Goal: Task Accomplishment & Management: Manage account settings

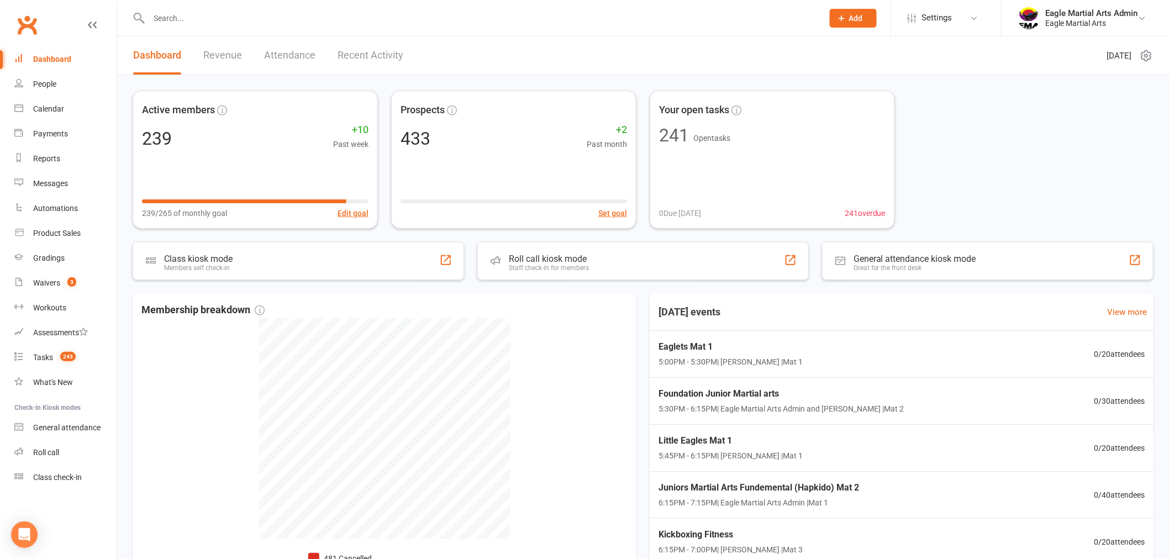
click at [175, 15] on input "text" at bounding box center [481, 17] width 670 height 15
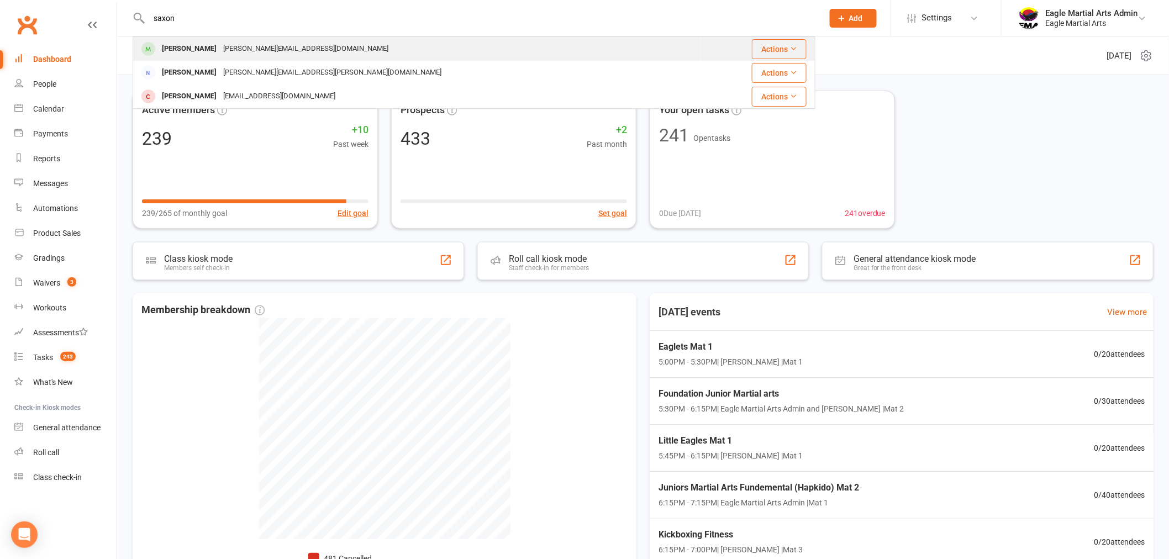
type input "saxon"
click at [173, 38] on div "[PERSON_NAME] Lee [EMAIL_ADDRESS][DOMAIN_NAME]" at bounding box center [417, 49] width 567 height 23
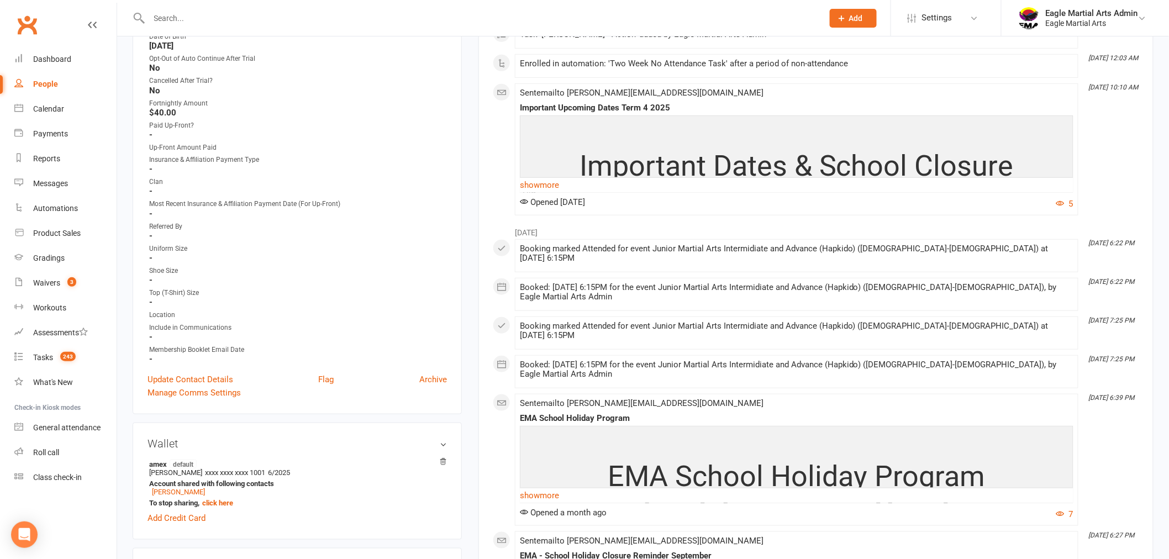
scroll to position [307, 0]
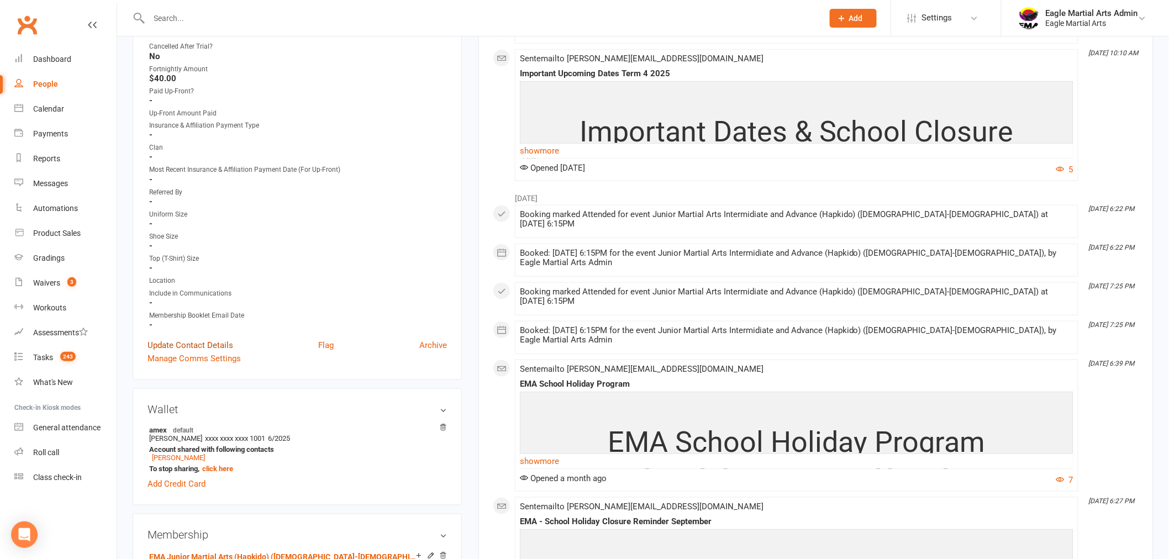
click at [181, 344] on link "Update Contact Details" at bounding box center [190, 345] width 86 height 13
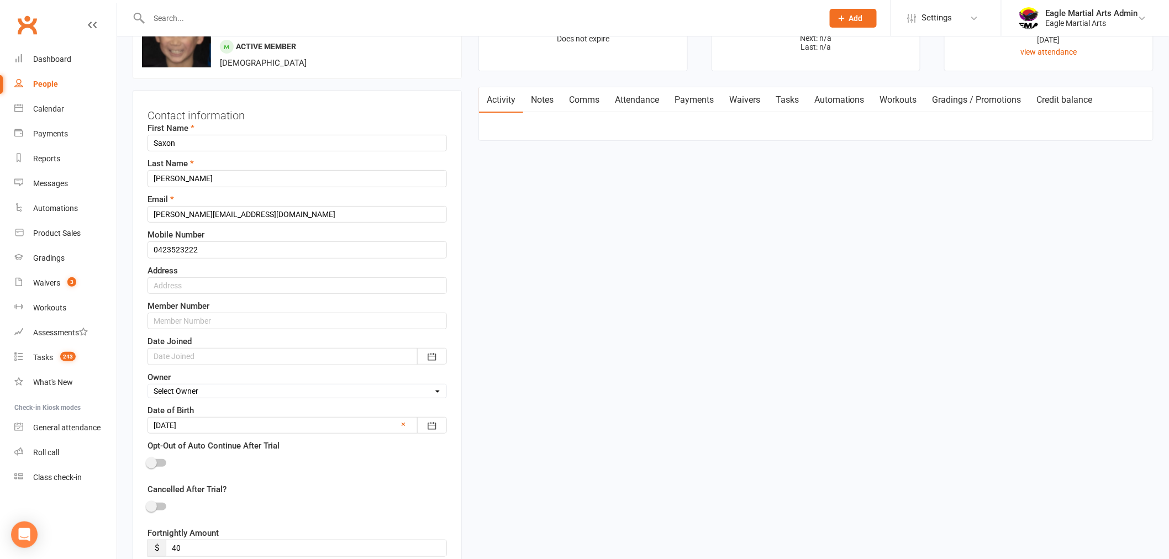
scroll to position [52, 0]
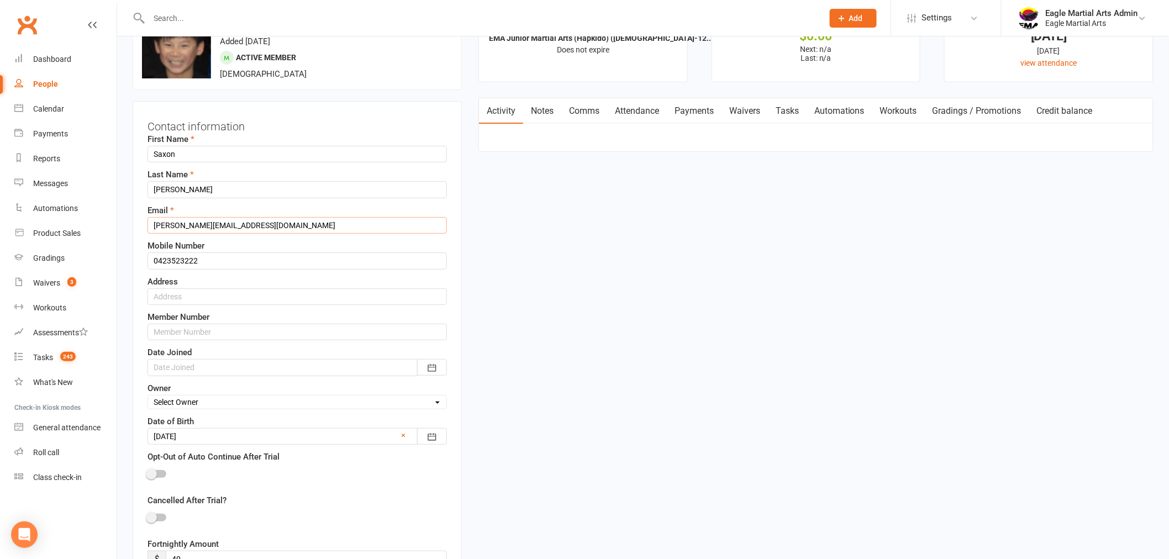
click at [217, 224] on input "daniel.cslee@gmail.com" at bounding box center [296, 225] width 299 height 17
paste input "andsher"
type input "danielandsheree@gmail.com"
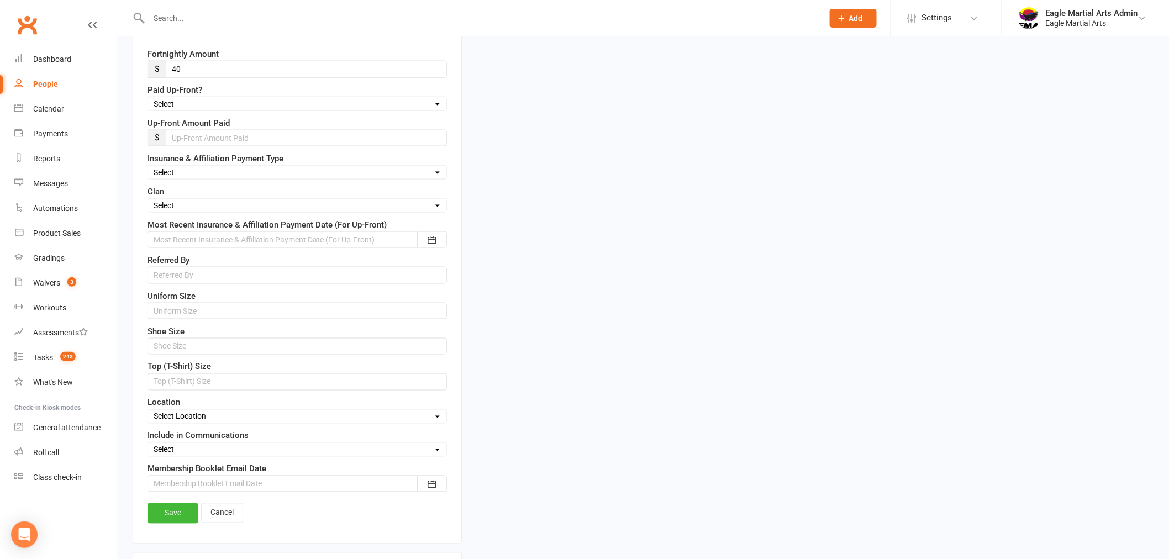
scroll to position [543, 0]
click at [175, 520] on link "Save" at bounding box center [172, 512] width 51 height 20
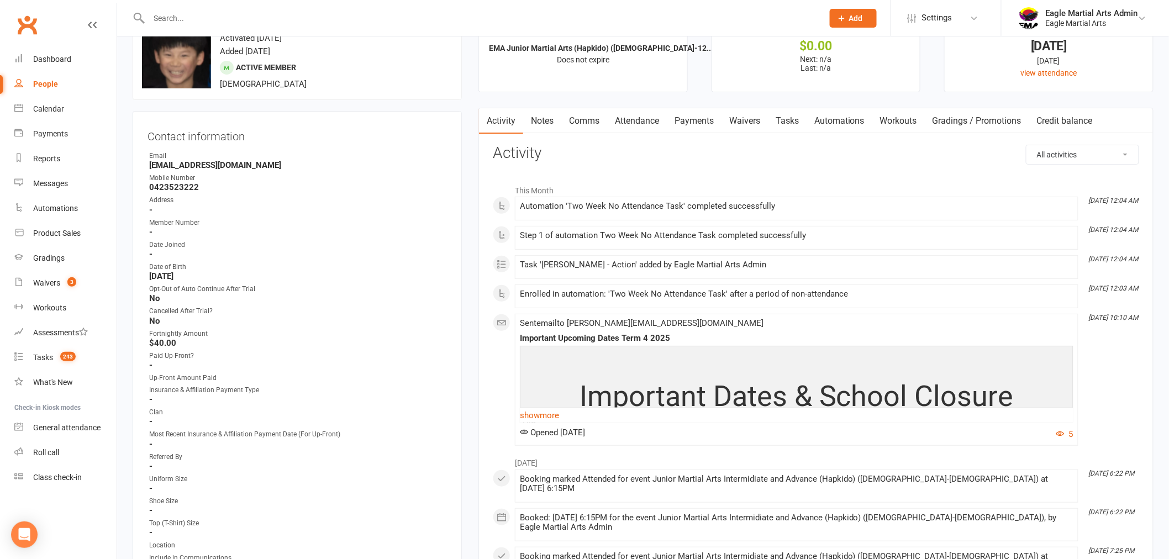
scroll to position [0, 0]
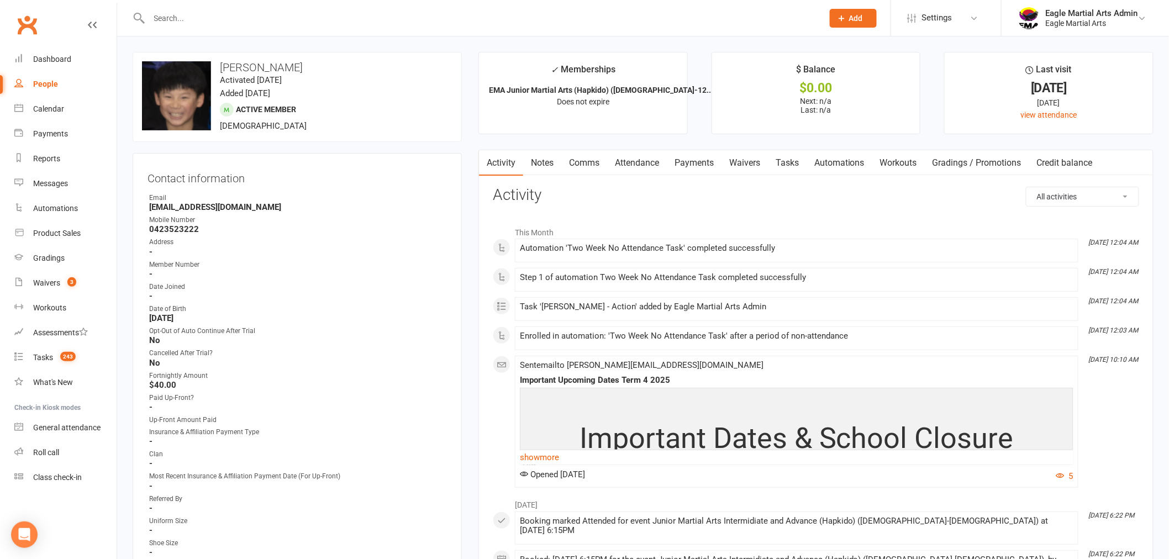
click at [37, 20] on link "Clubworx" at bounding box center [27, 25] width 28 height 28
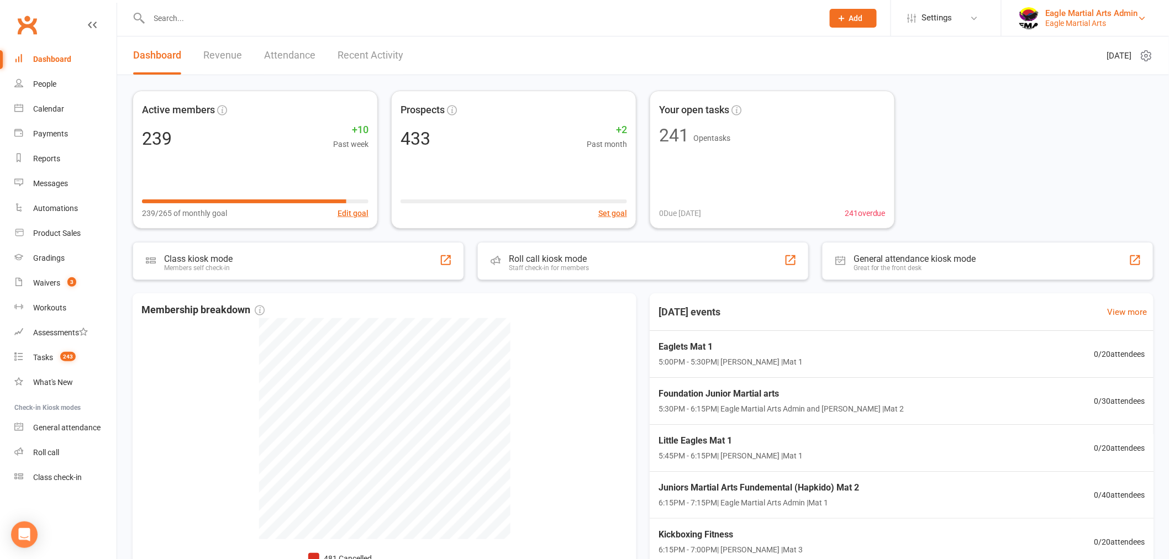
click at [1098, 19] on div "Eagle Martial Arts" at bounding box center [1092, 23] width 92 height 10
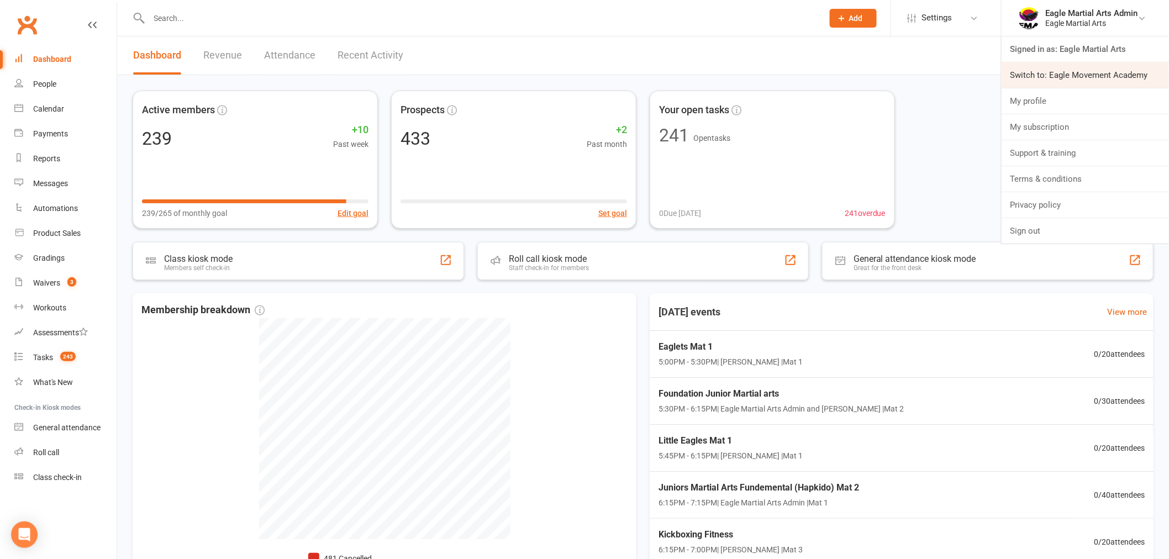
click at [1074, 74] on link "Switch to: Eagle Movement Academy" at bounding box center [1085, 74] width 167 height 25
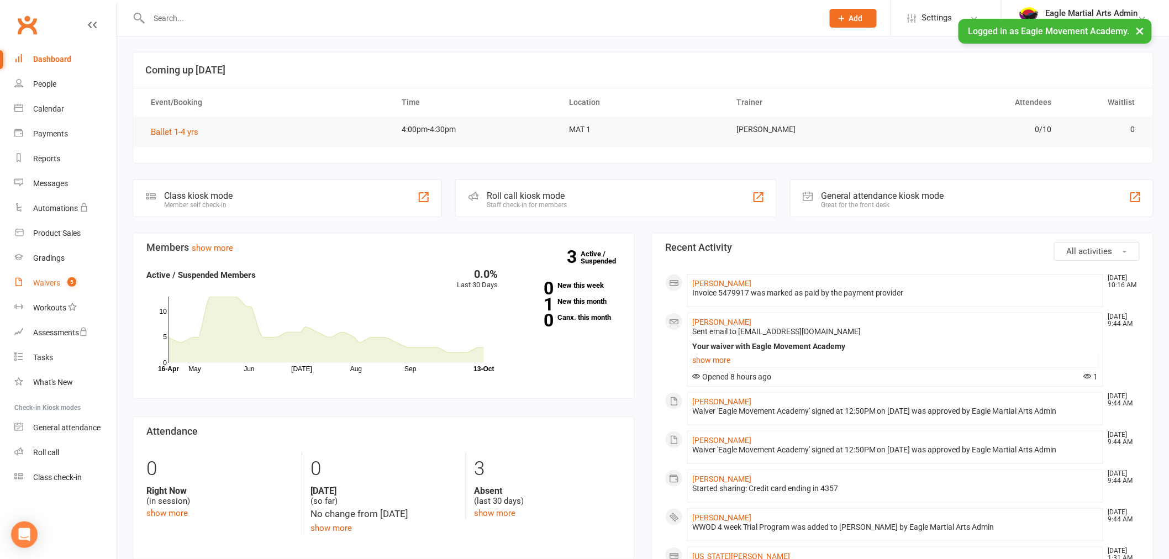
click at [69, 277] on span "5" at bounding box center [71, 281] width 9 height 9
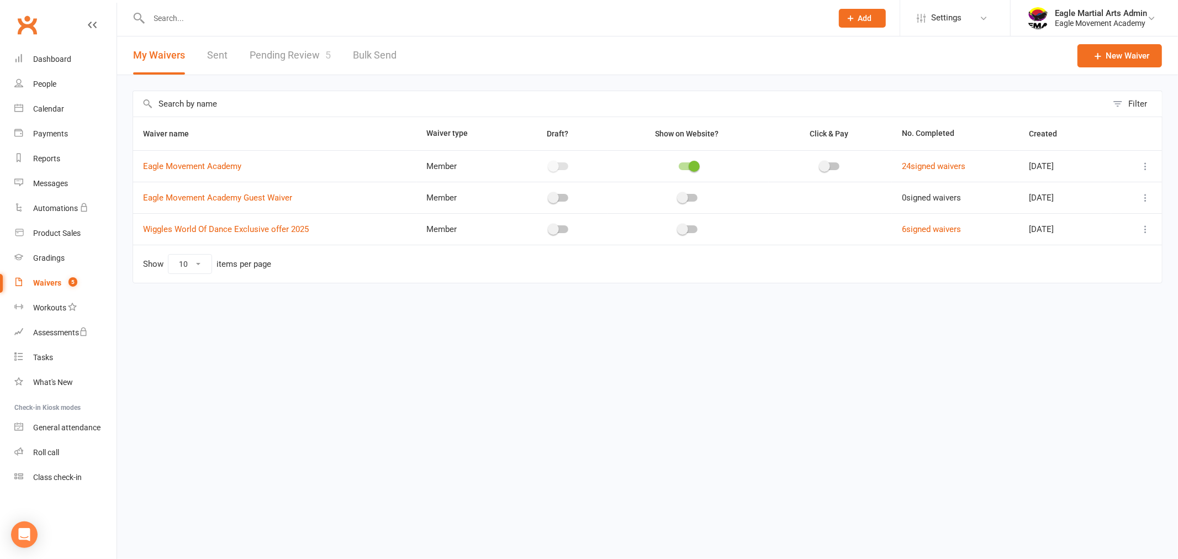
click at [294, 56] on link "Pending Review 5" at bounding box center [290, 55] width 81 height 38
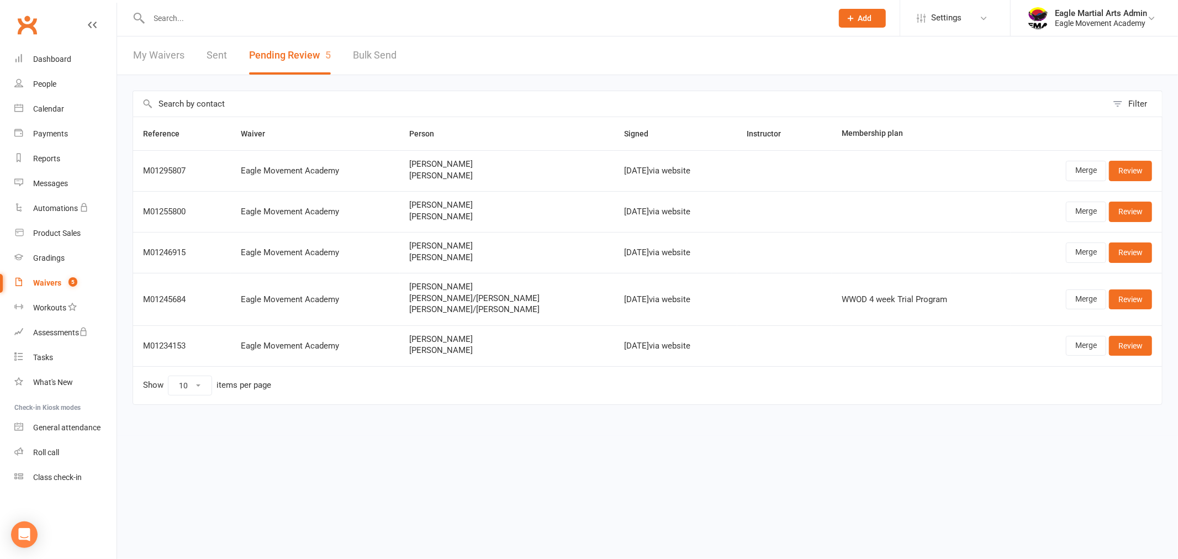
click at [1094, 29] on li "Eagle Martial Arts Admin Eagle Movement Academy Signed in as: Eagle Movement Ac…" at bounding box center [1094, 18] width 168 height 36
click at [1094, 24] on div "Eagle Movement Academy" at bounding box center [1101, 23] width 92 height 10
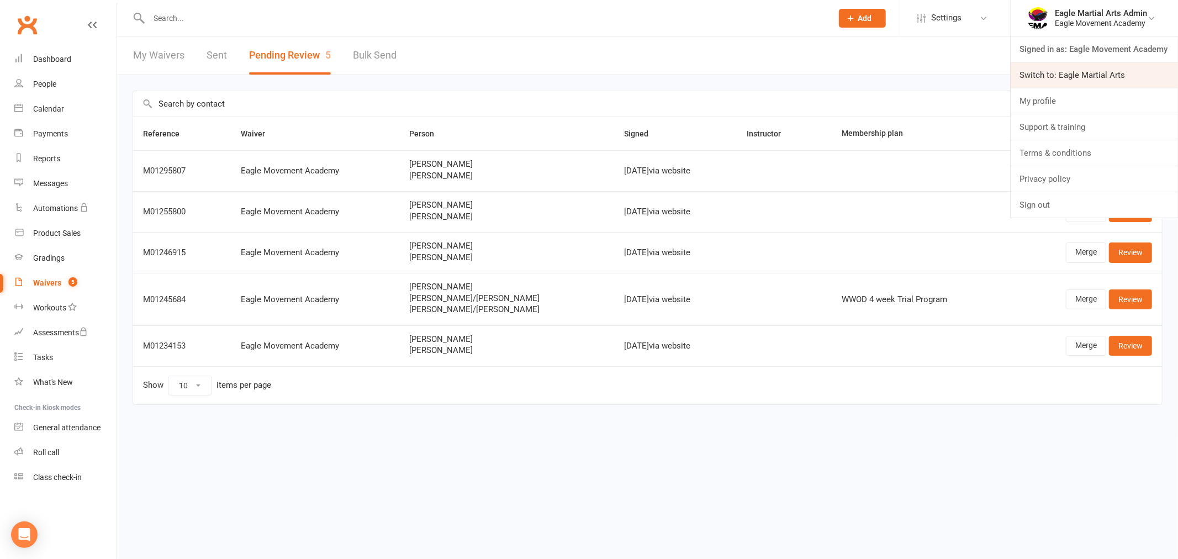
click at [1097, 65] on link "Switch to: Eagle Martial Arts" at bounding box center [1094, 74] width 167 height 25
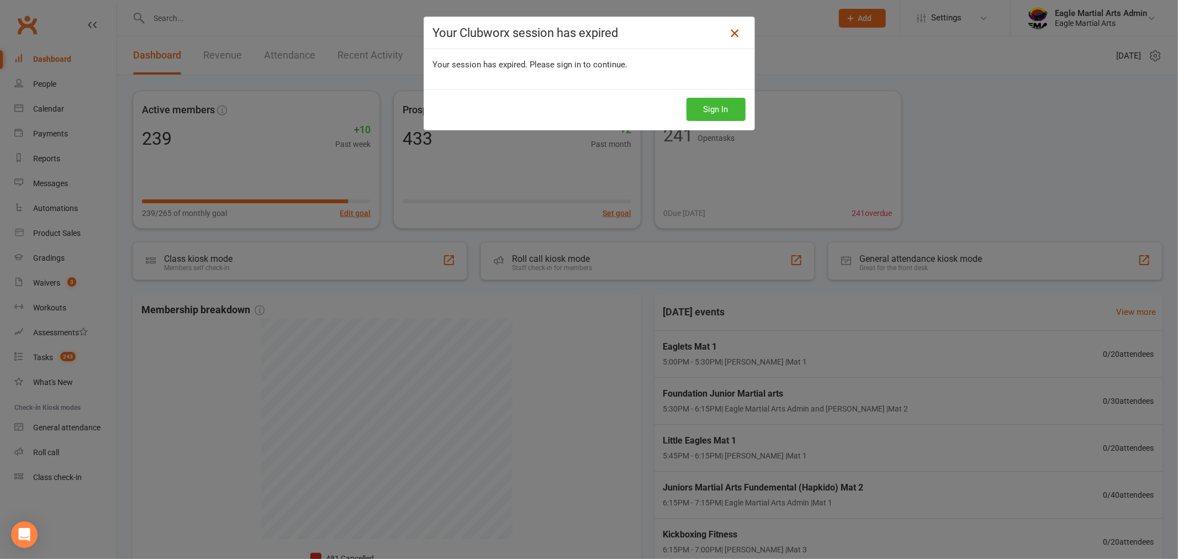
click at [737, 33] on link at bounding box center [735, 33] width 18 height 18
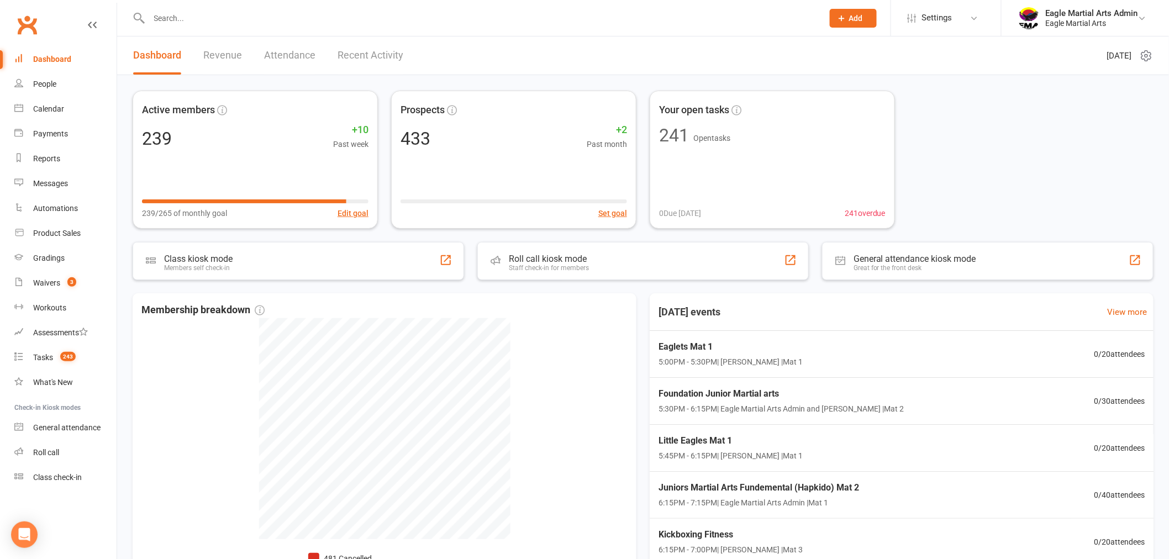
click at [222, 19] on input "text" at bounding box center [481, 17] width 670 height 15
click at [596, 232] on div "Active members 239 +10 Past week 239/265 of monthly goal Edit goal Prospects 43…" at bounding box center [643, 356] width 1052 height 562
click at [60, 284] on link "Waivers 3" at bounding box center [65, 283] width 102 height 25
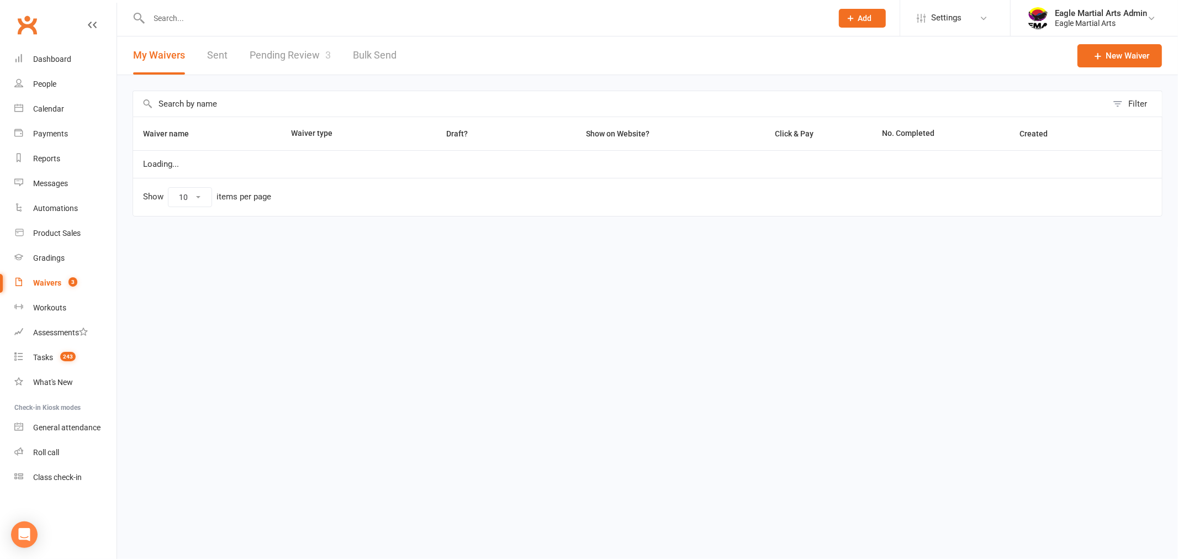
select select "100"
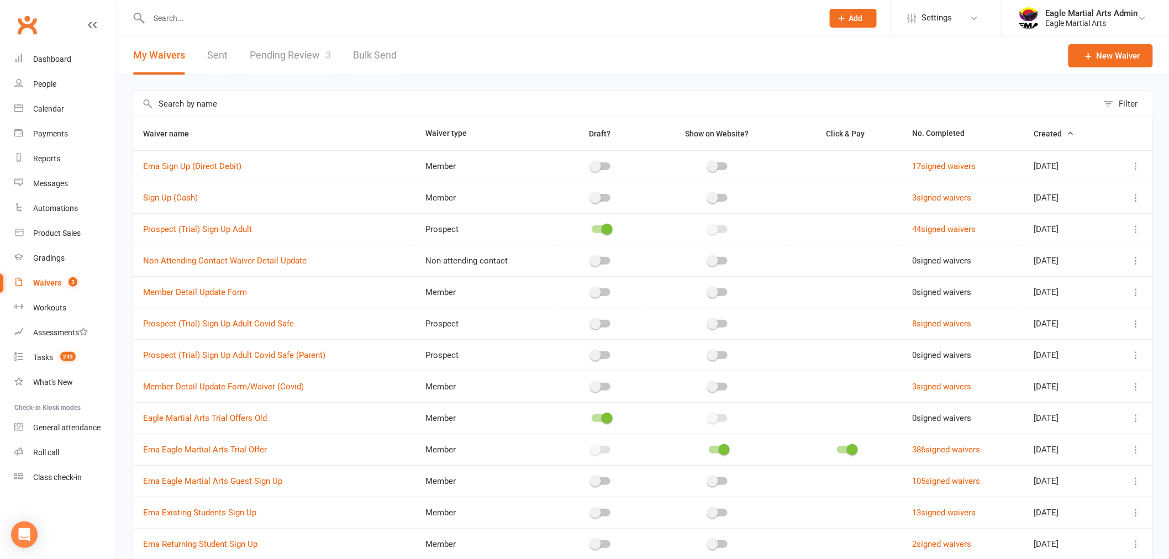
click at [286, 54] on link "Pending Review 3" at bounding box center [290, 55] width 81 height 38
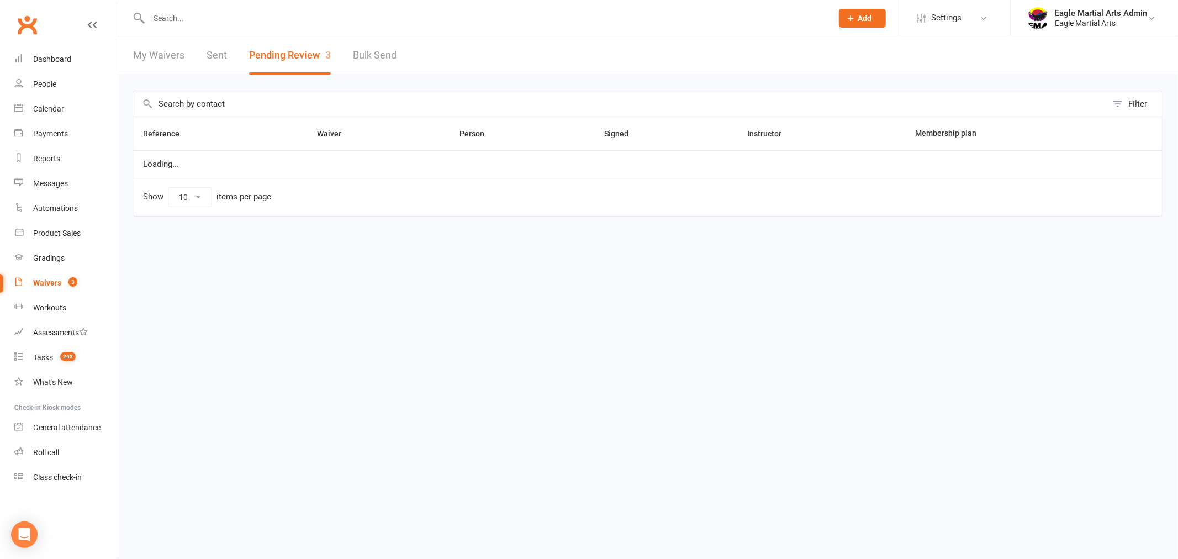
select select "25"
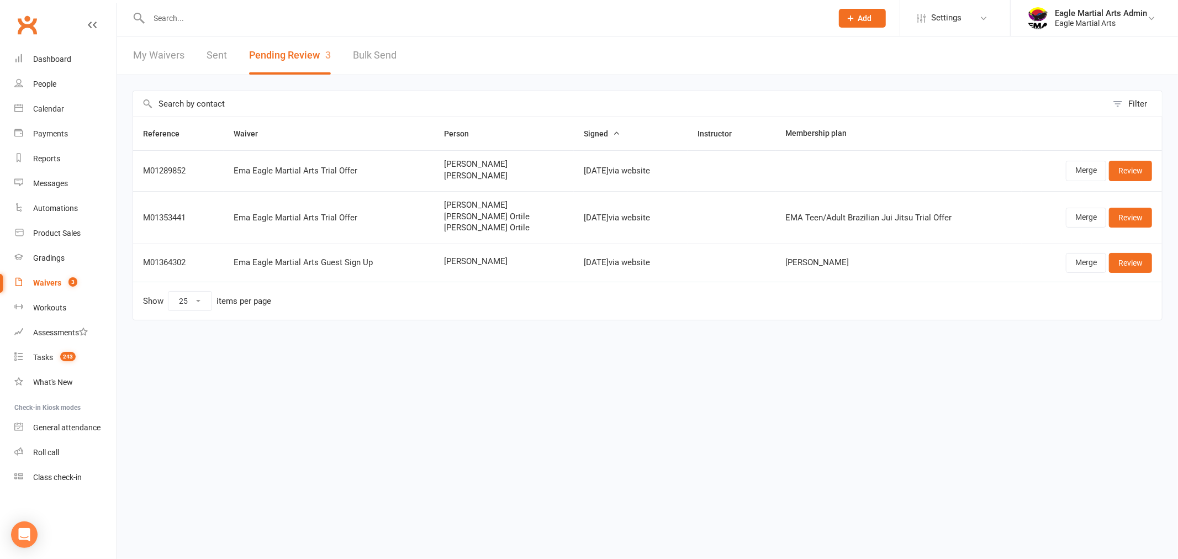
drag, startPoint x: 504, startPoint y: 264, endPoint x: 520, endPoint y: 260, distance: 15.9
click at [520, 260] on span "Claire Kim" at bounding box center [504, 261] width 120 height 9
click at [517, 81] on div "Filter Reference Waiver Person Signed Instructor Membership plan M01289852 Ema …" at bounding box center [647, 213] width 1061 height 276
click at [550, 83] on div "Filter Reference Waiver Person Signed Instructor Membership plan M01289852 Ema …" at bounding box center [647, 213] width 1061 height 276
select select "25"
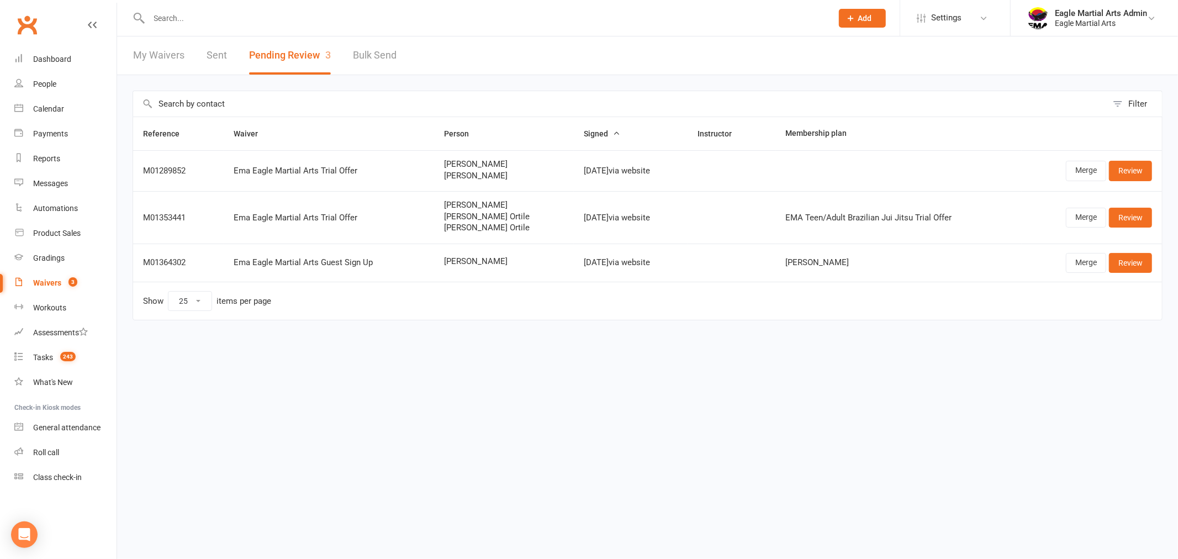
click at [570, 81] on div "Filter Reference Waiver Person Signed Instructor Membership plan M01289852 Ema …" at bounding box center [647, 213] width 1061 height 276
click at [535, 79] on div "Filter Reference Waiver Person Signed Instructor Membership plan M01289852 Ema …" at bounding box center [647, 213] width 1061 height 276
click at [568, 80] on div "Filter Reference Waiver Person Signed Instructor Membership plan M01289852 Ema …" at bounding box center [647, 213] width 1061 height 276
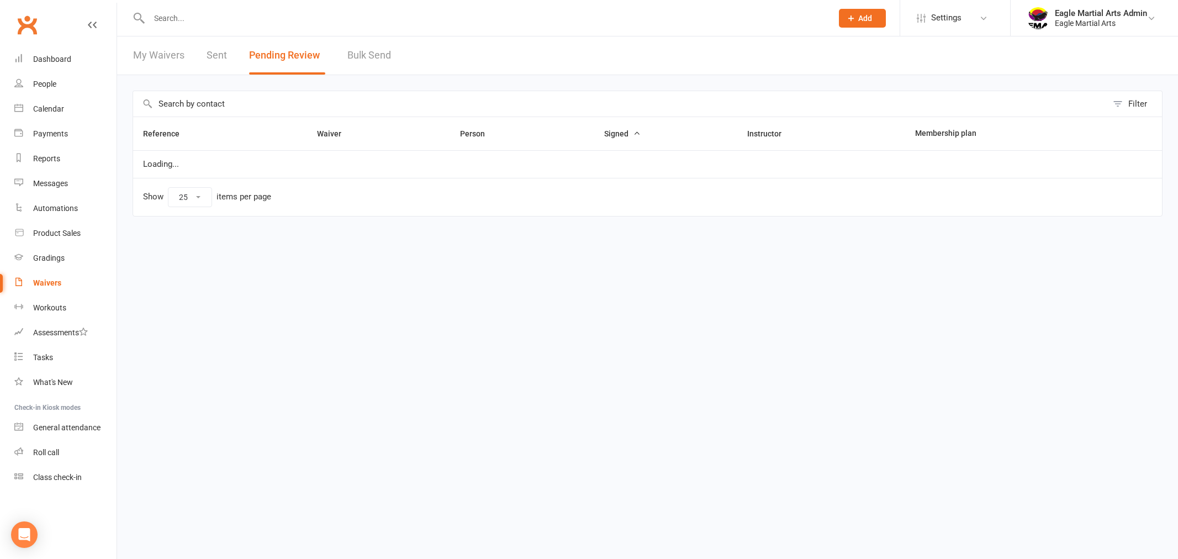
select select "25"
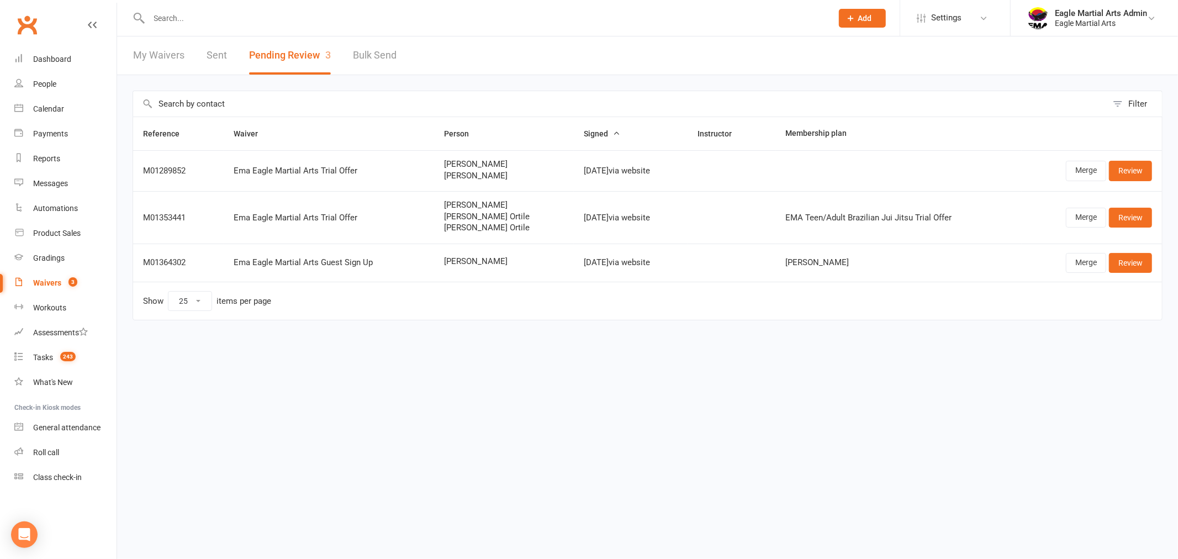
click at [557, 77] on div "Filter Reference Waiver Person Signed Instructor Membership plan M01289852 Ema …" at bounding box center [647, 213] width 1061 height 276
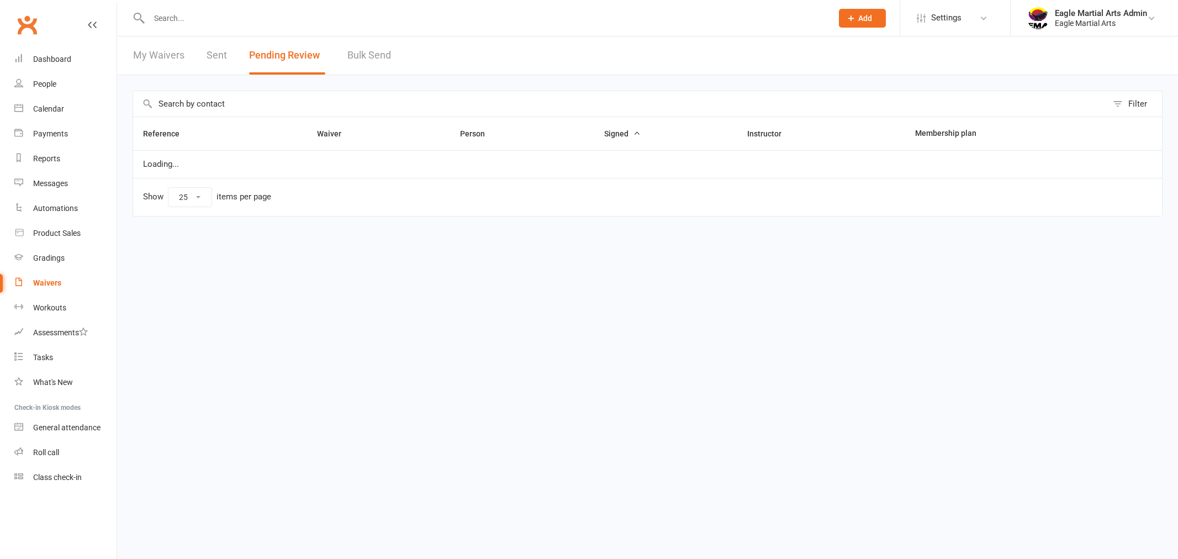
select select "25"
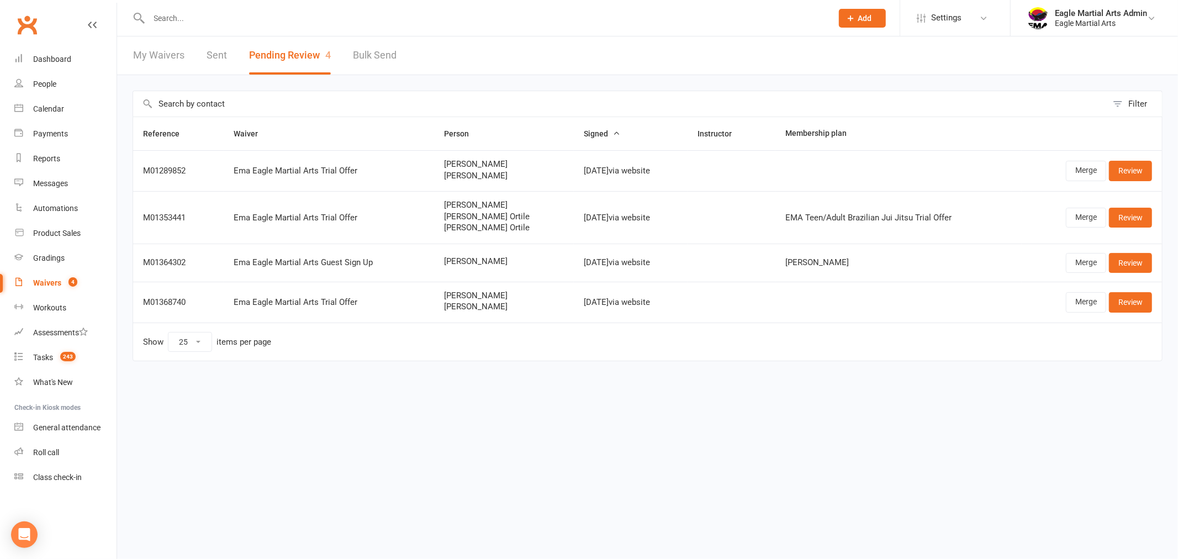
drag, startPoint x: 592, startPoint y: 303, endPoint x: 703, endPoint y: 310, distance: 110.7
click at [586, 308] on td "Oct 13, 2025 via website" at bounding box center [631, 302] width 114 height 41
click at [800, 312] on td at bounding box center [899, 302] width 246 height 41
click at [1131, 301] on link "Review" at bounding box center [1130, 302] width 43 height 20
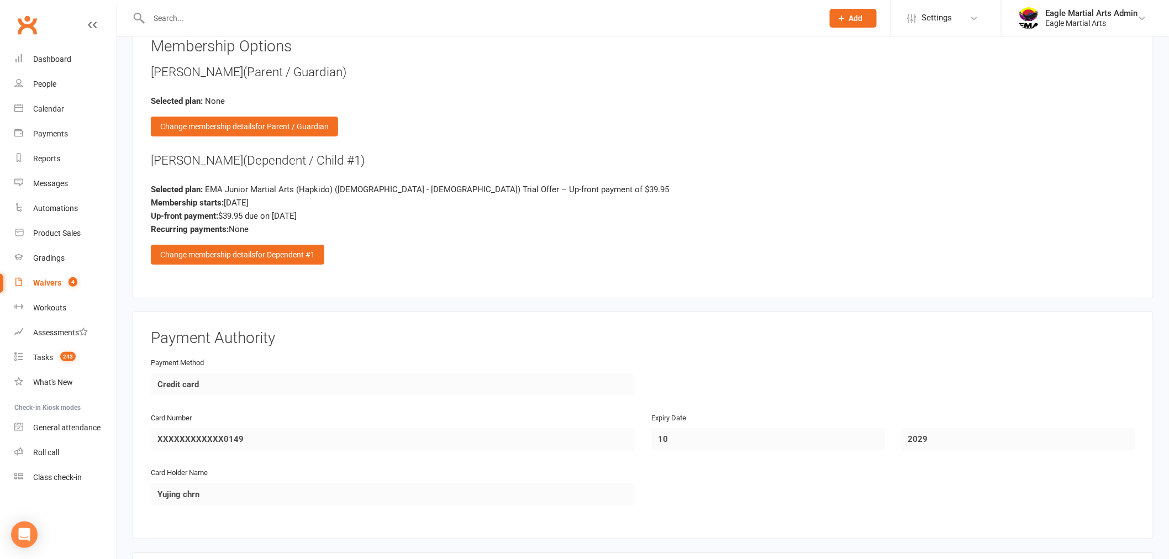
scroll to position [1746, 0]
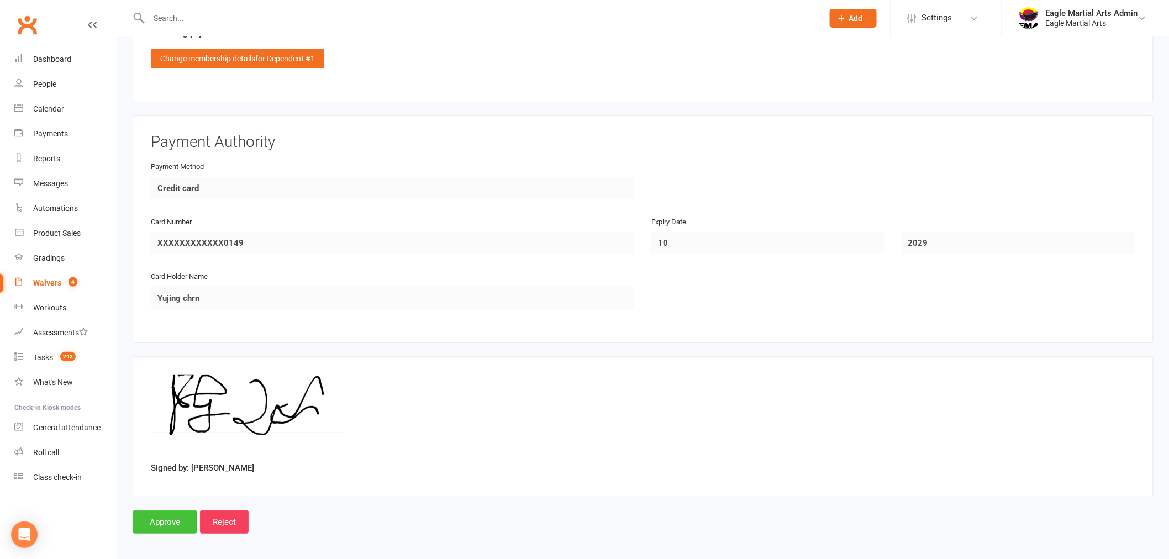
click at [167, 518] on input "Approve" at bounding box center [165, 521] width 65 height 23
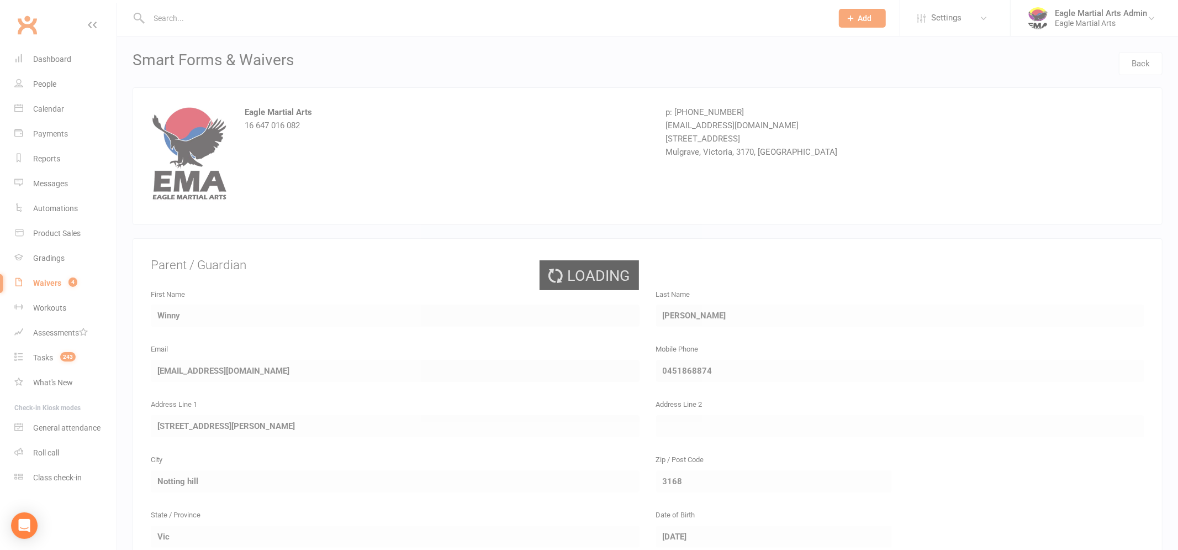
select select "25"
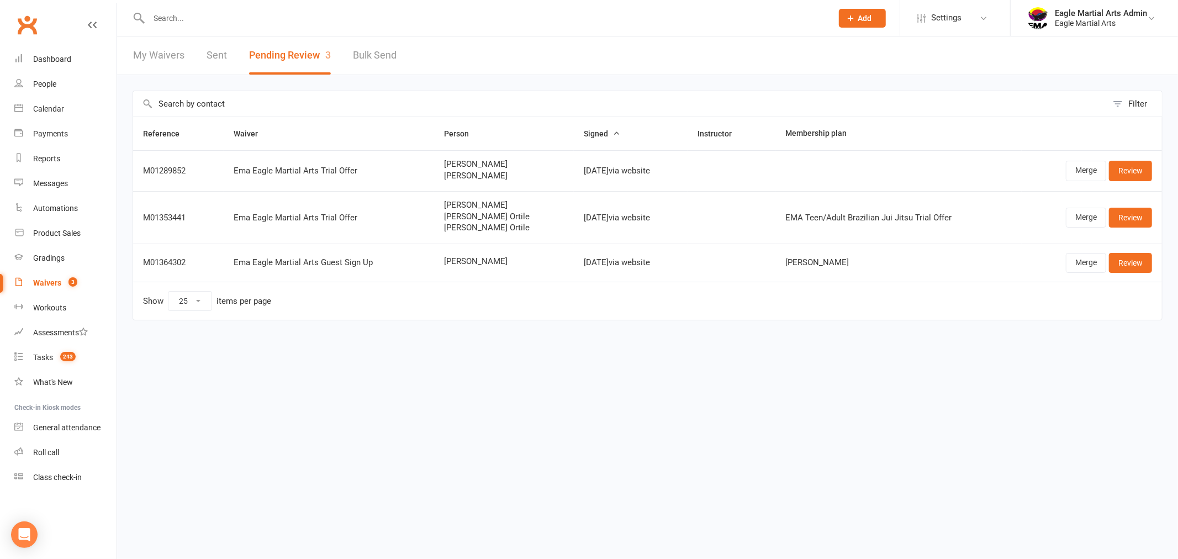
click at [803, 367] on html "Prospect Member Non-attending contact Class / event Appointment Grading event T…" at bounding box center [589, 183] width 1178 height 367
click at [73, 454] on link "Roll call" at bounding box center [65, 452] width 102 height 25
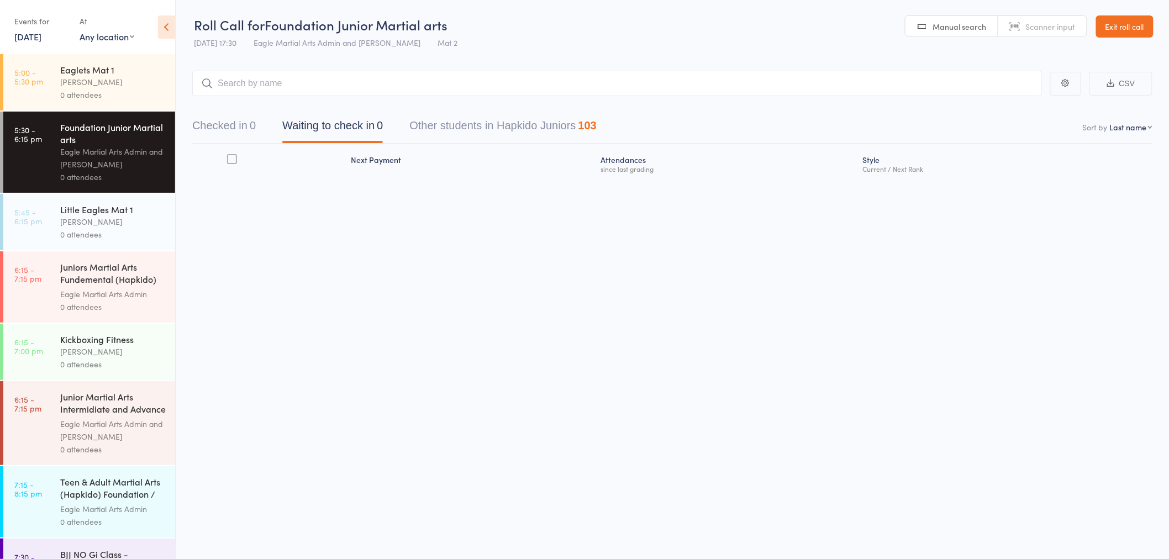
click at [101, 82] on div "Alex Tse" at bounding box center [113, 82] width 106 height 13
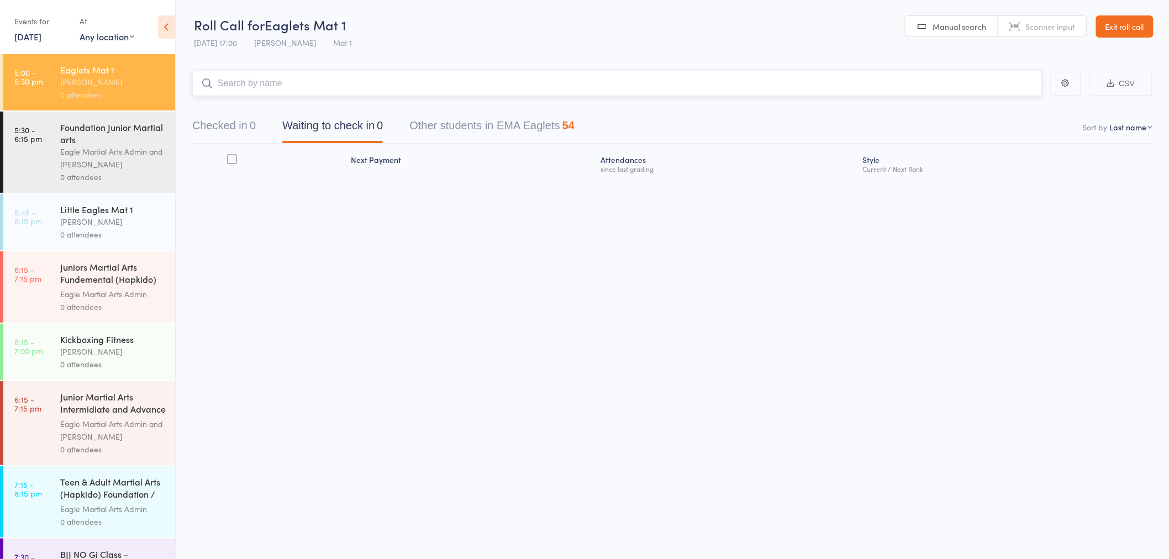
click at [275, 89] on input "search" at bounding box center [617, 83] width 850 height 25
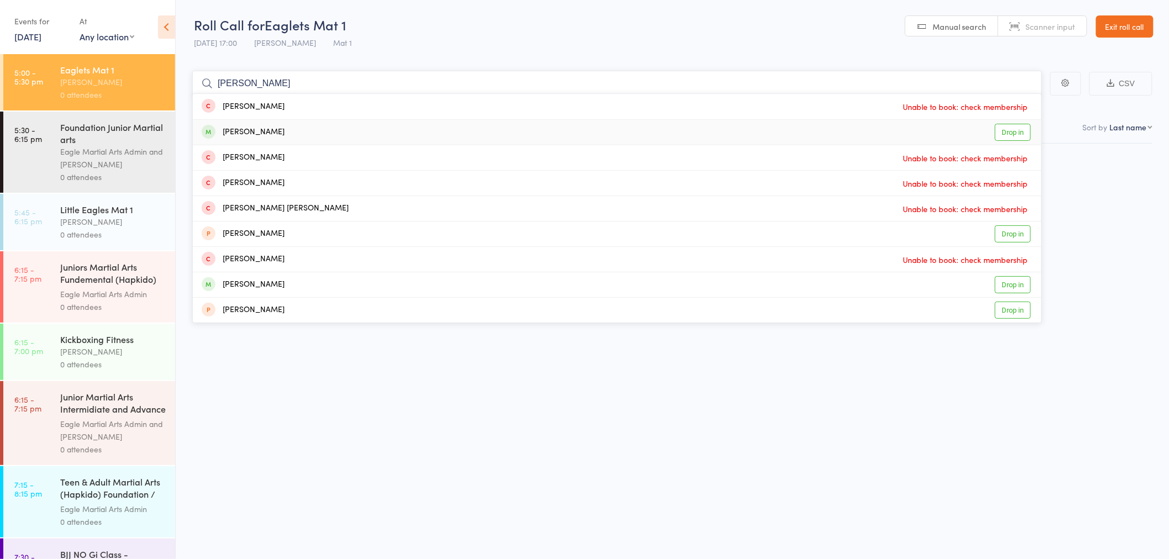
type input "benjamin"
click at [265, 130] on div "Benjamin Tran" at bounding box center [243, 132] width 83 height 13
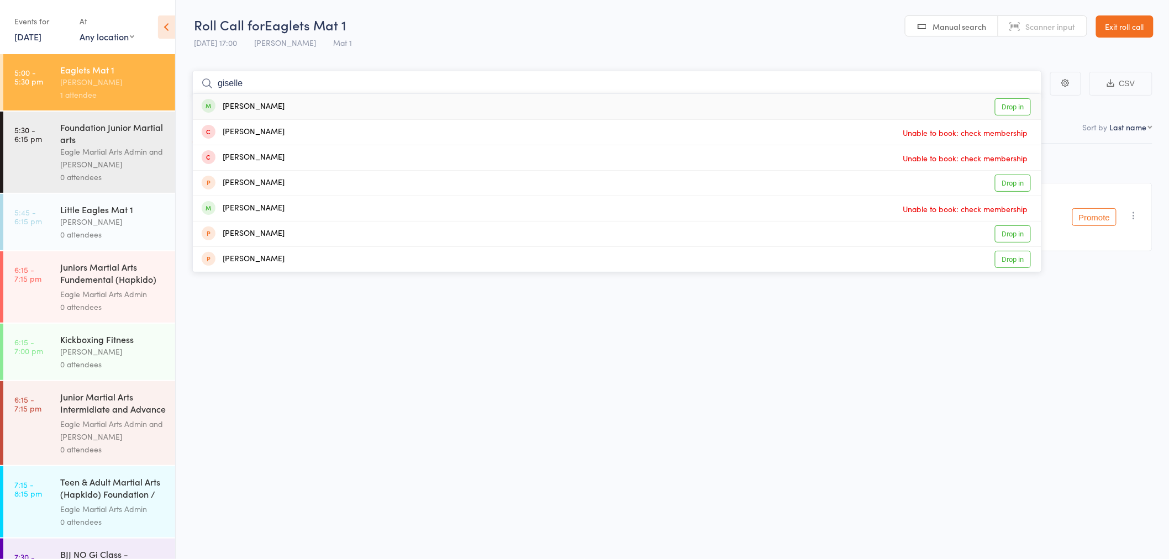
type input "giselle"
click at [277, 106] on div "Giselle Zegrati Drop in" at bounding box center [617, 106] width 849 height 25
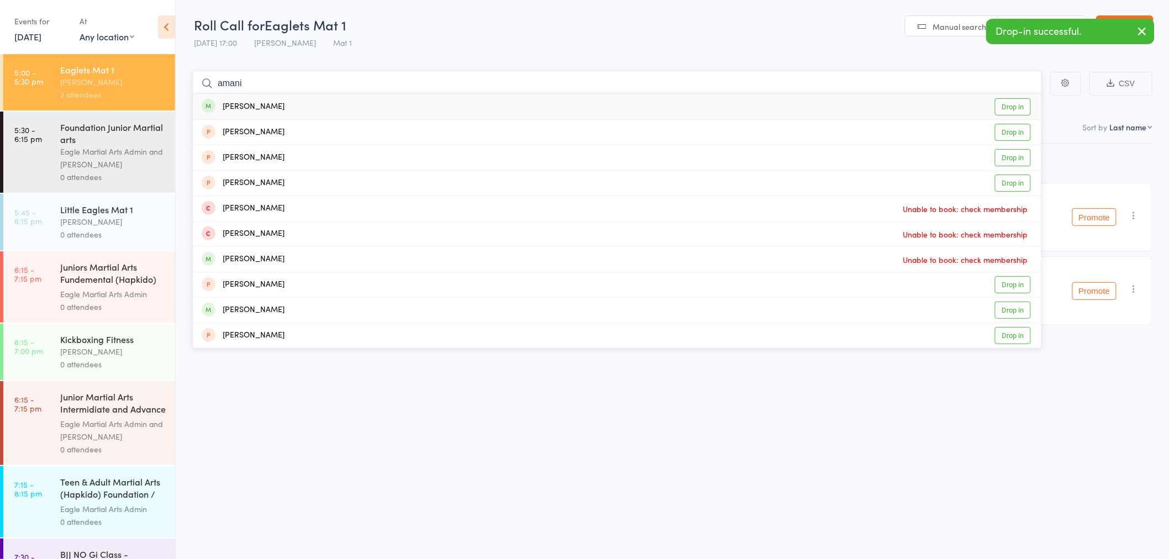
type input "amani"
click at [277, 106] on div "Amani Ismail Drop in" at bounding box center [617, 106] width 849 height 25
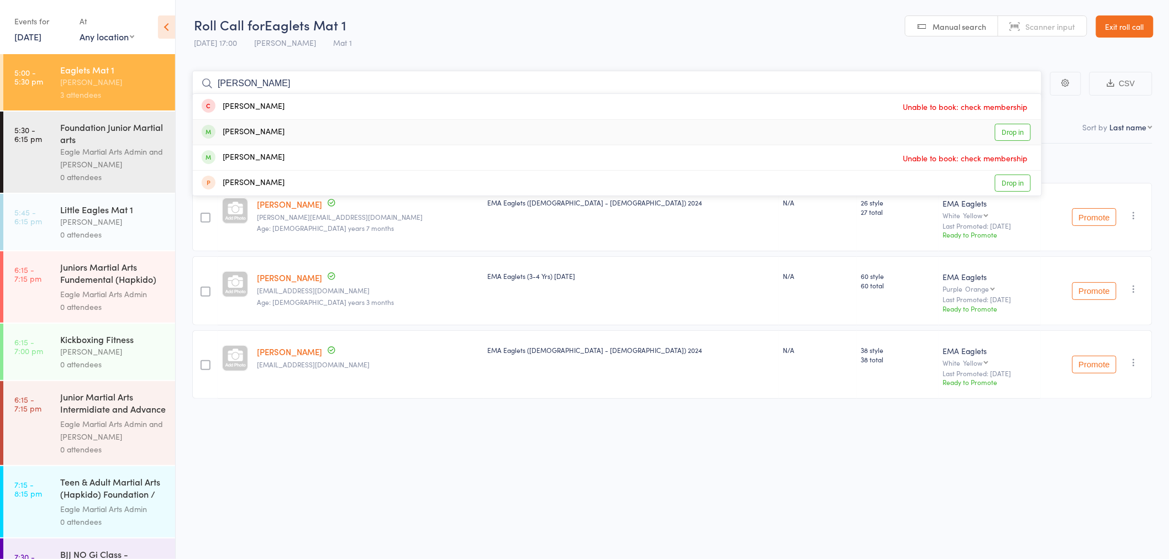
type input "vincient"
click at [267, 134] on div "Vincent Jian Drop in" at bounding box center [617, 132] width 849 height 25
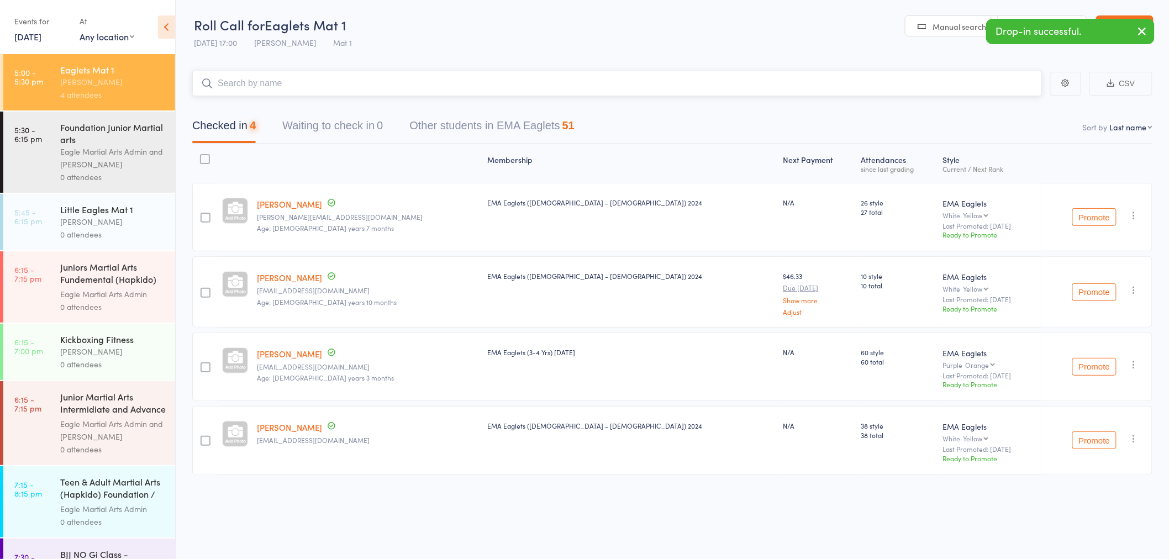
click at [255, 81] on input "search" at bounding box center [617, 83] width 850 height 25
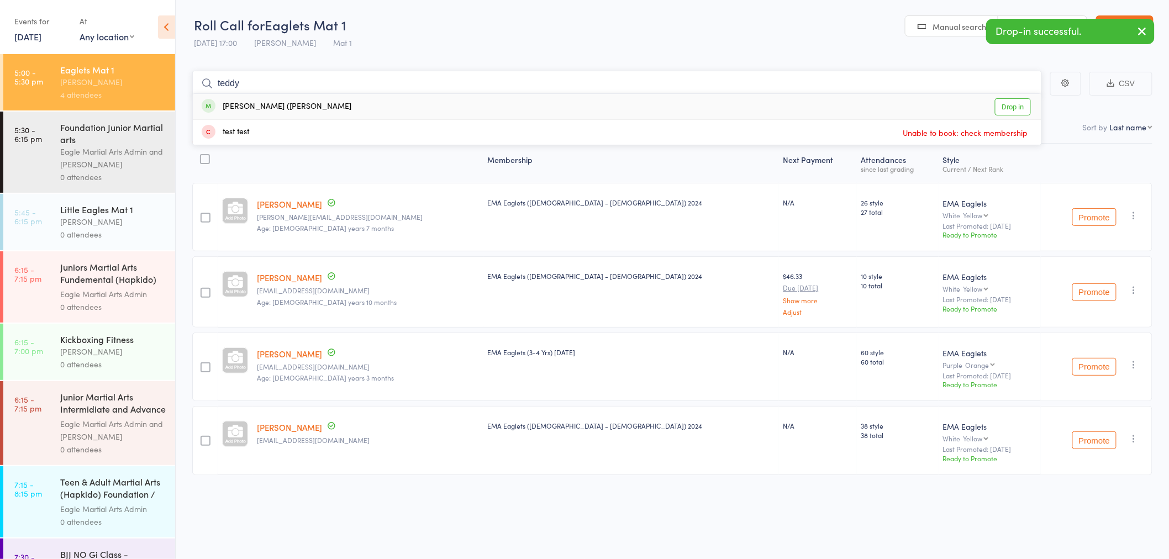
type input "teddy"
click at [252, 109] on div "Theodore (Teddy) Tsiakiris" at bounding box center [277, 107] width 150 height 13
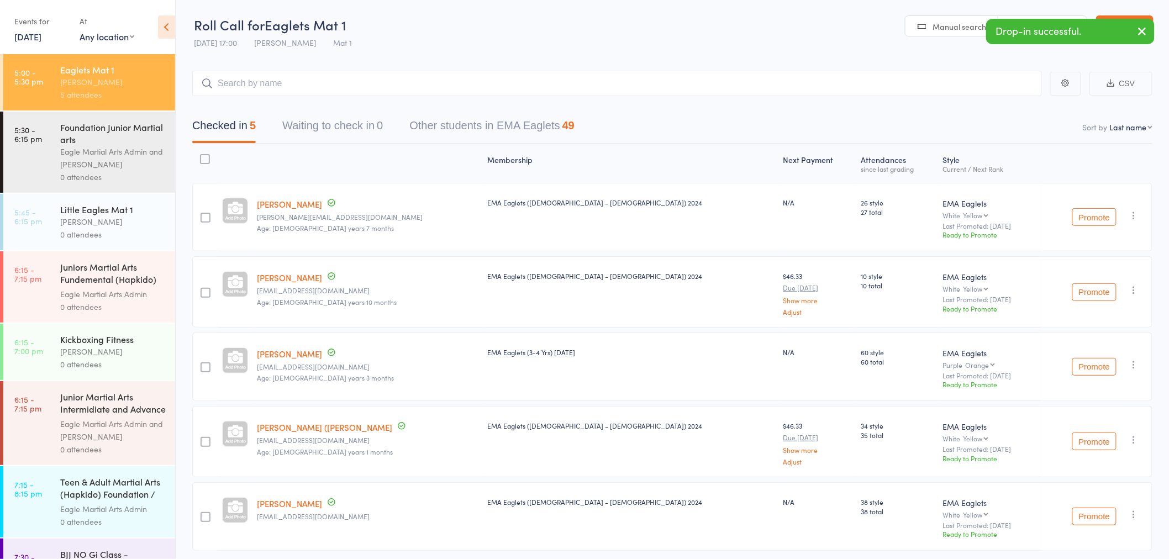
click at [1149, 29] on icon "button" at bounding box center [1142, 31] width 13 height 14
click at [1140, 21] on link "Exit roll call" at bounding box center [1124, 26] width 57 height 22
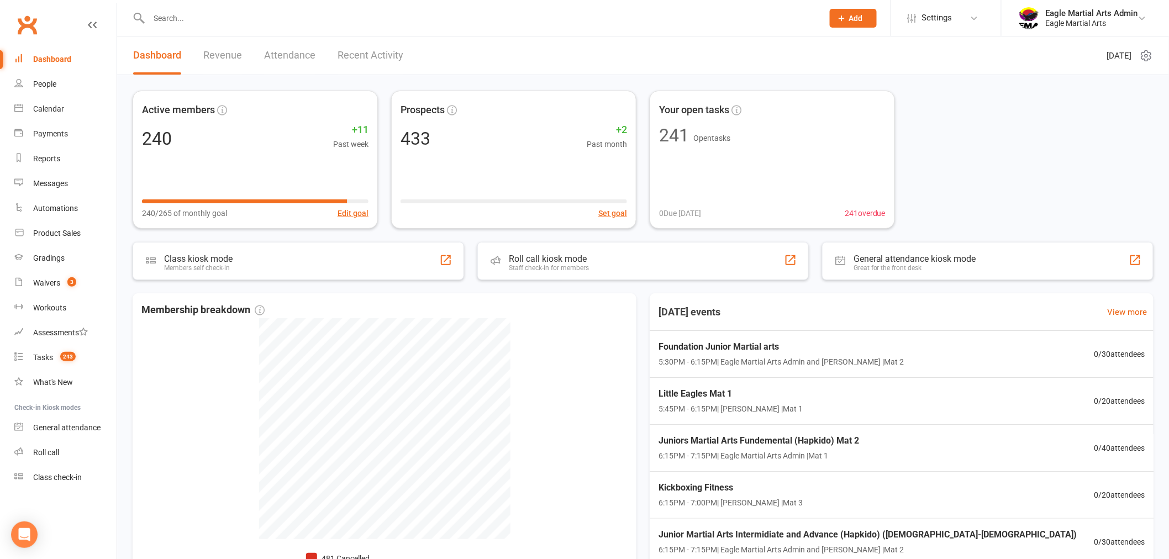
click at [341, 15] on input "text" at bounding box center [481, 17] width 670 height 15
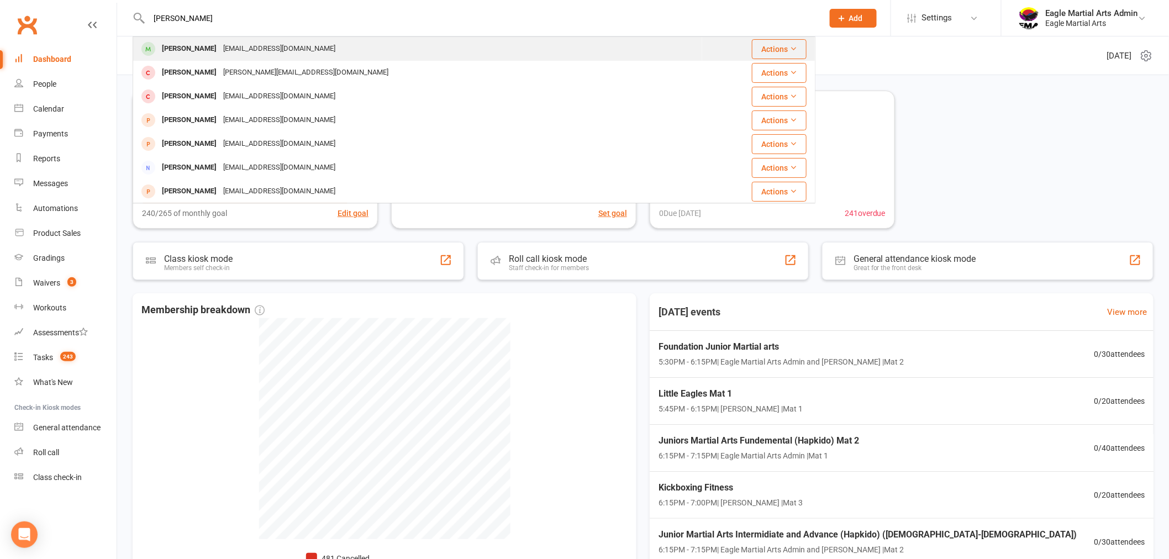
type input "[PERSON_NAME]"
click at [204, 51] on div "[PERSON_NAME]" at bounding box center [189, 49] width 61 height 16
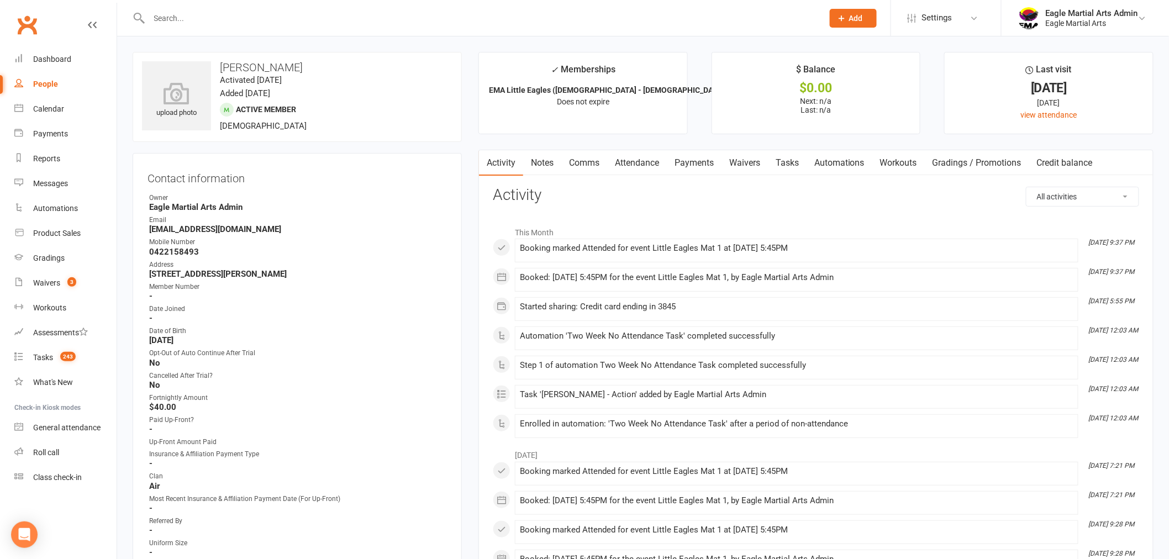
click at [550, 165] on link "Notes" at bounding box center [542, 162] width 38 height 25
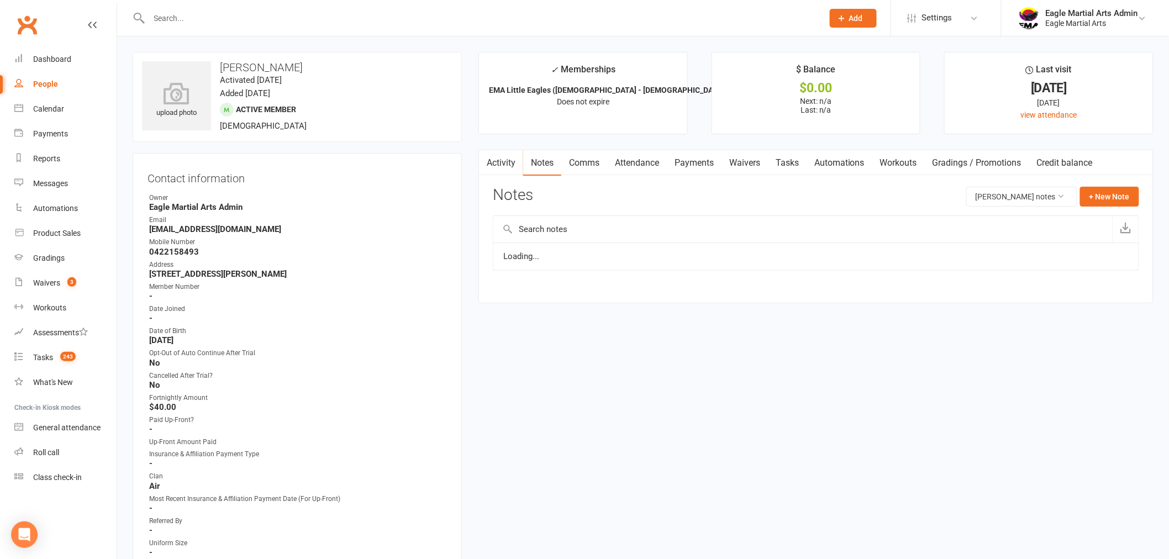
click at [594, 161] on link "Comms" at bounding box center [584, 162] width 46 height 25
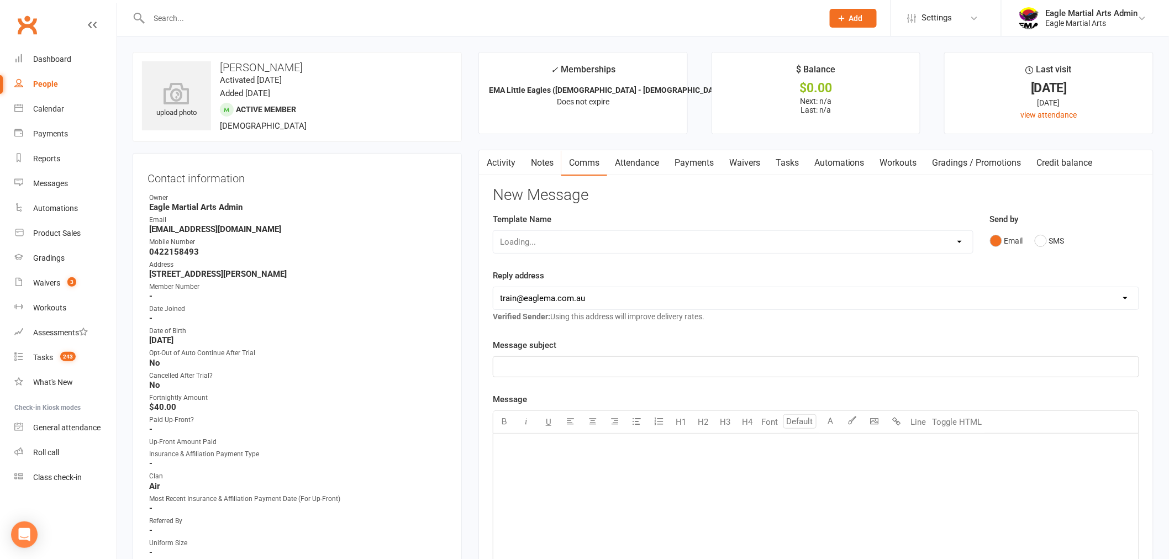
click at [680, 161] on link "Payments" at bounding box center [694, 162] width 55 height 25
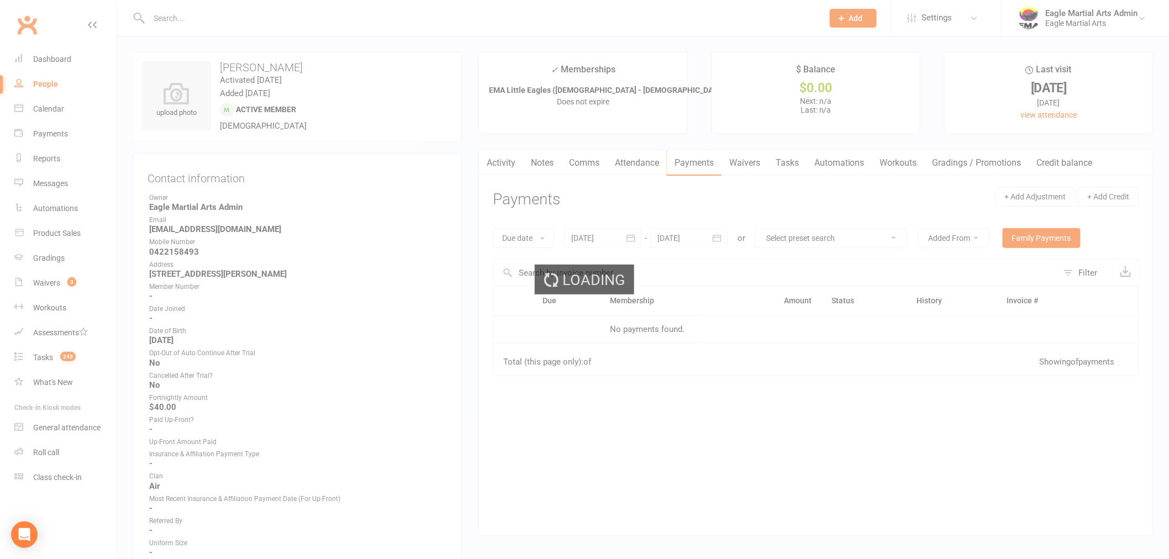
click at [645, 164] on link "Attendance" at bounding box center [637, 162] width 60 height 25
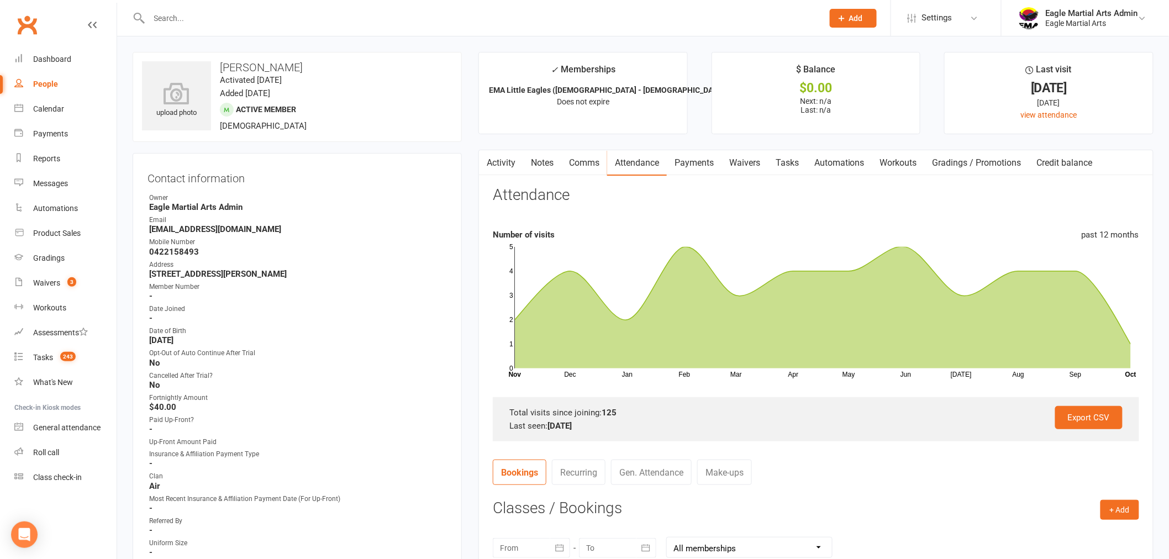
click at [698, 168] on link "Payments" at bounding box center [694, 162] width 55 height 25
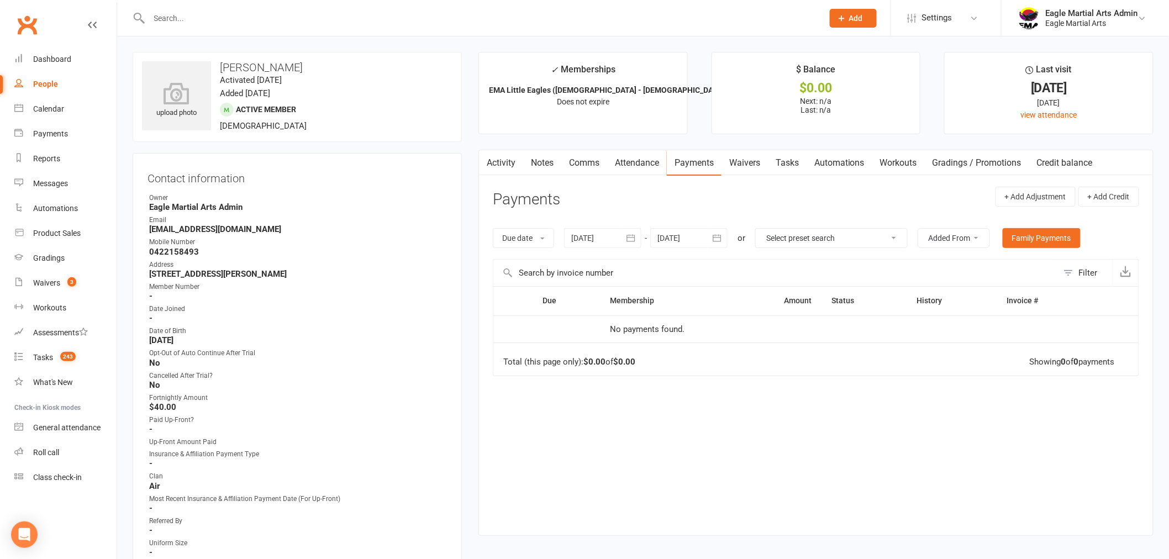
click at [516, 162] on link "Activity" at bounding box center [501, 162] width 44 height 25
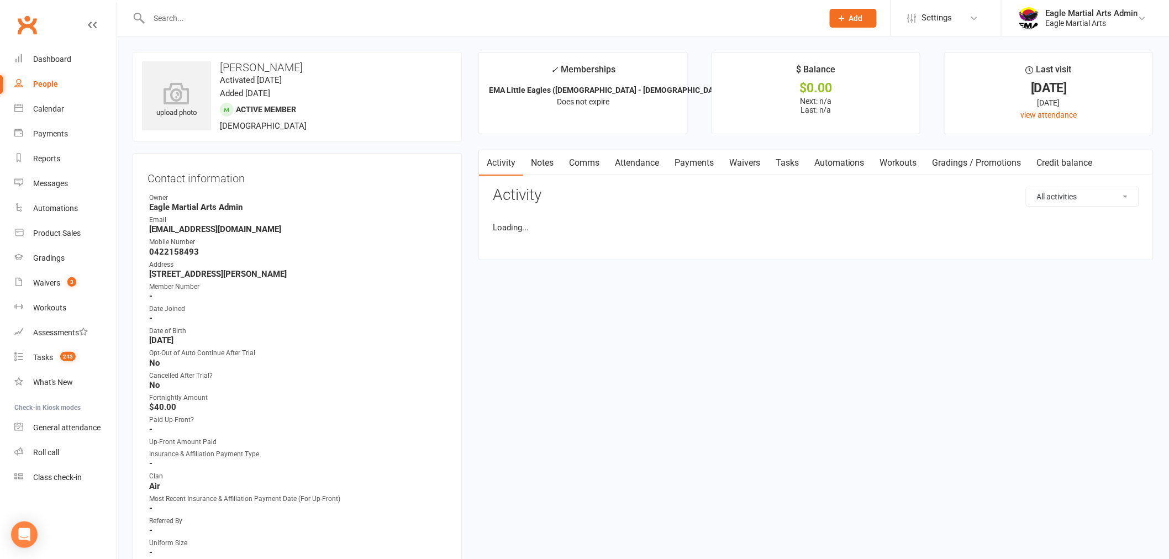
click at [534, 162] on link "Notes" at bounding box center [542, 162] width 38 height 25
click at [1090, 193] on button "+ New Note" at bounding box center [1109, 197] width 59 height 20
click at [558, 235] on input "text" at bounding box center [816, 241] width 646 height 23
type input "J"
type input "+"
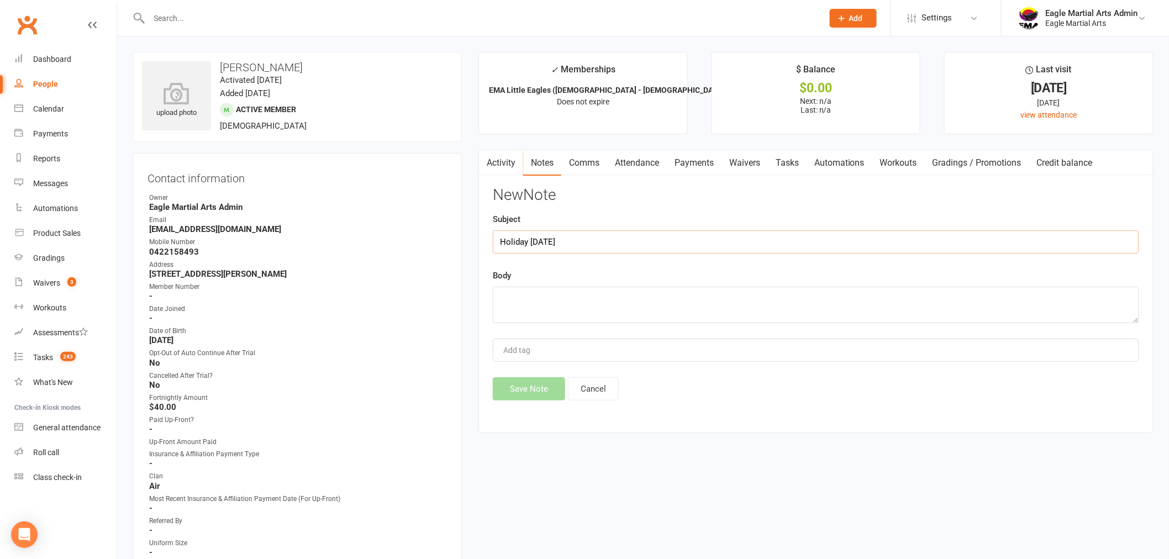
type input "Holiday [DATE]"
click at [632, 302] on textarea at bounding box center [816, 305] width 646 height 36
type textarea "D"
type textarea "[DATE] - [DATE]"
click at [547, 392] on button "Save Note" at bounding box center [529, 388] width 72 height 23
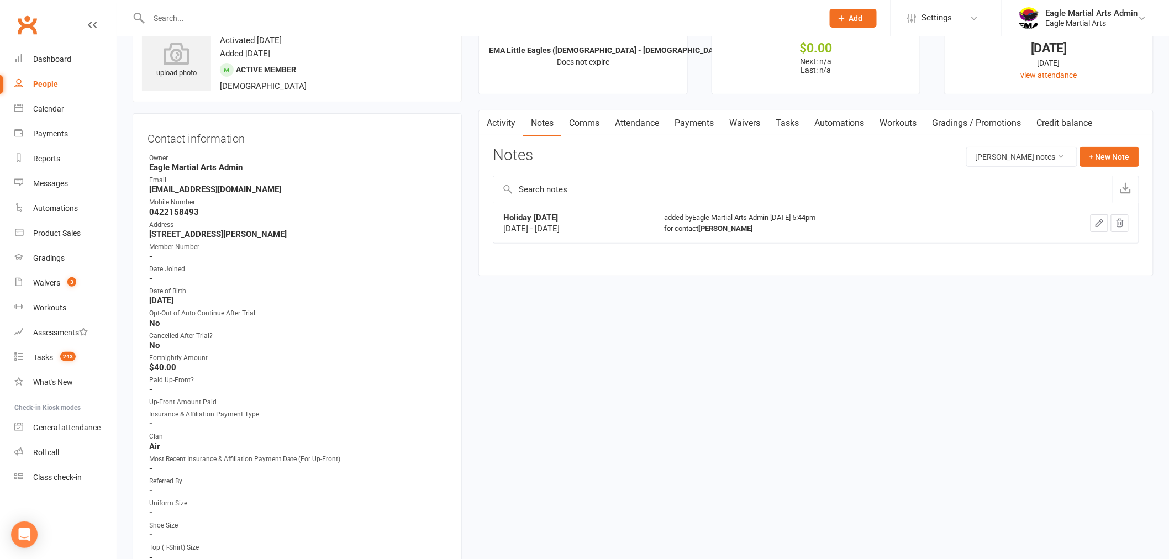
scroll to position [61, 0]
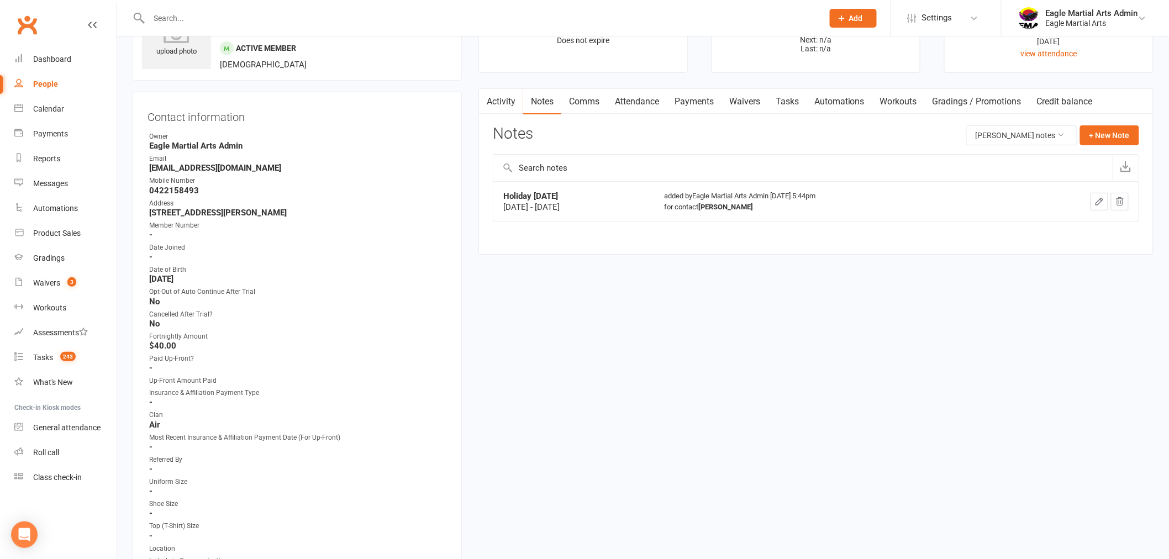
click at [693, 99] on link "Payments" at bounding box center [694, 101] width 55 height 25
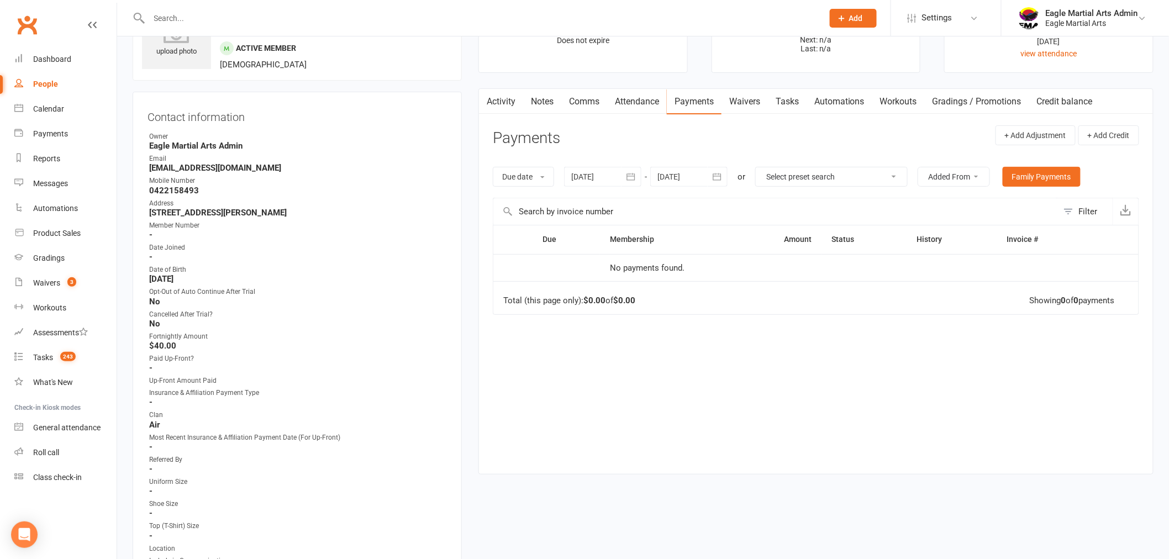
click at [639, 108] on link "Attendance" at bounding box center [637, 101] width 60 height 25
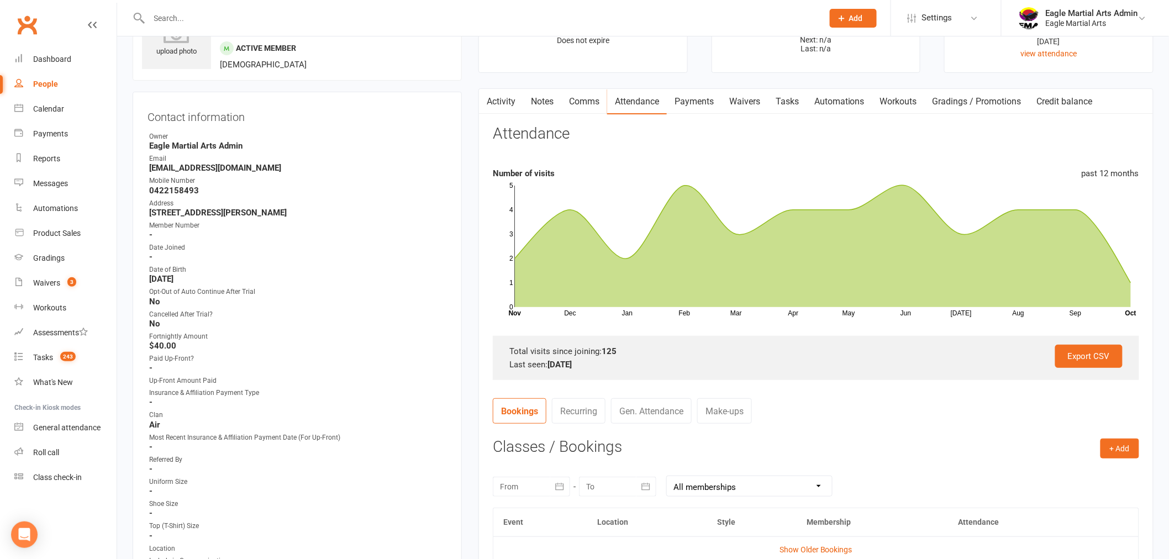
click at [509, 106] on link "Activity" at bounding box center [501, 101] width 44 height 25
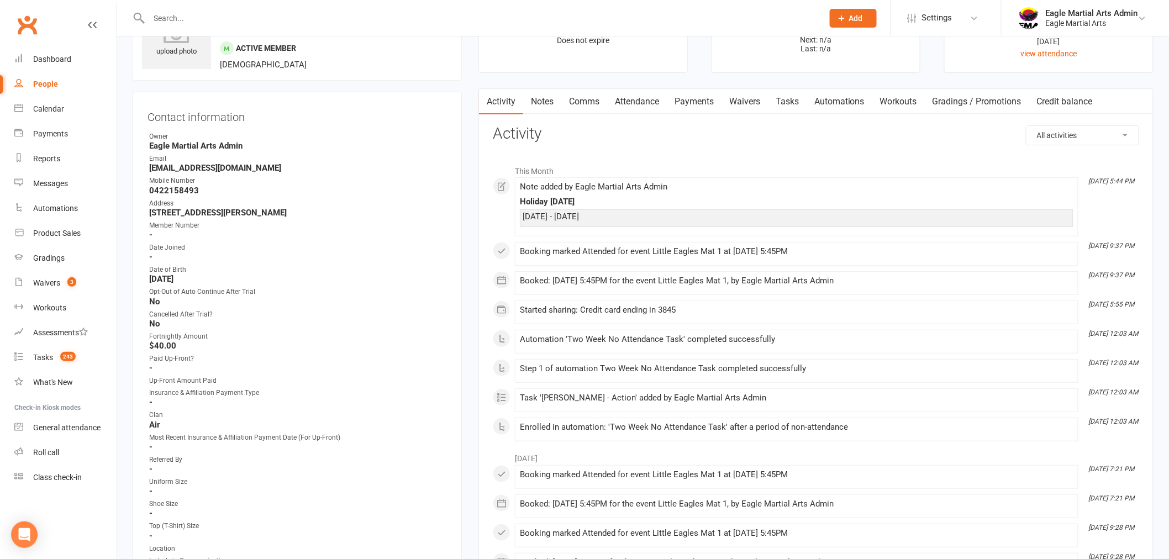
click at [571, 99] on link "Comms" at bounding box center [584, 101] width 46 height 25
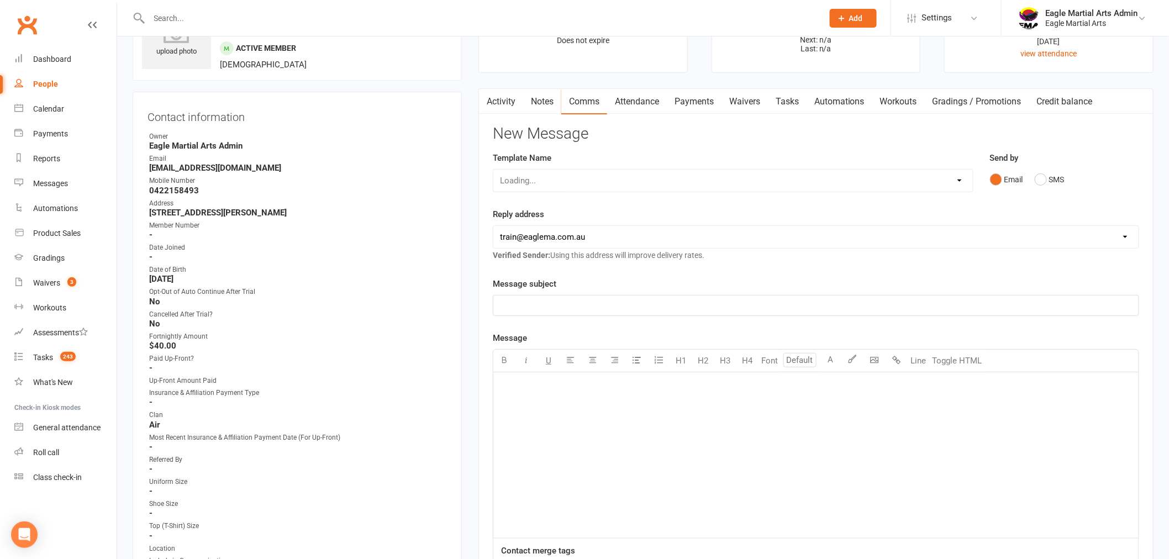
click at [547, 102] on link "Notes" at bounding box center [542, 101] width 38 height 25
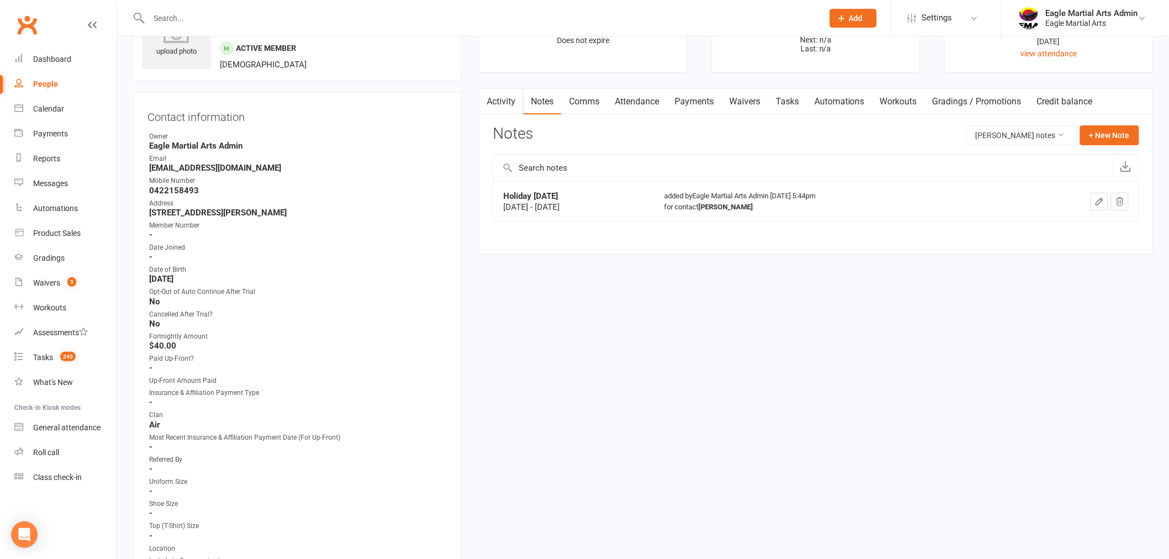
click at [592, 102] on link "Comms" at bounding box center [584, 101] width 46 height 25
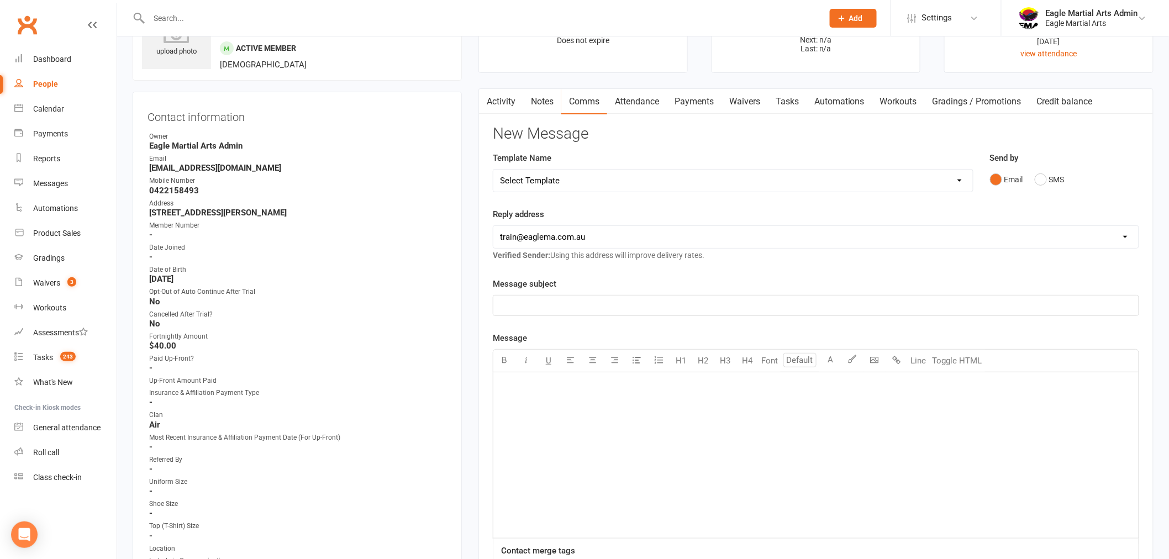
click at [532, 109] on link "Notes" at bounding box center [542, 101] width 38 height 25
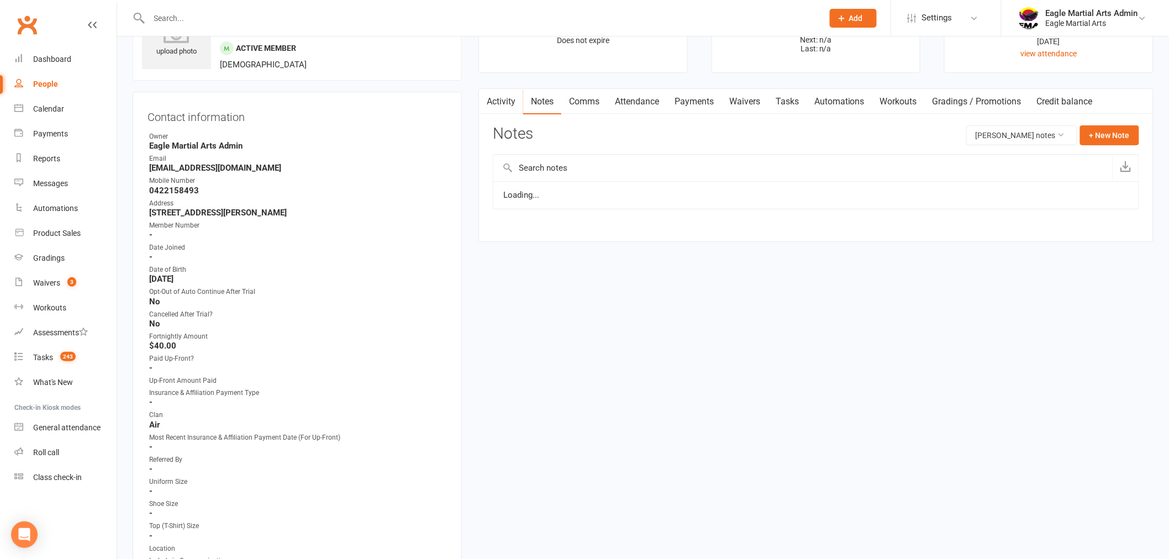
click at [506, 106] on link "Activity" at bounding box center [501, 101] width 44 height 25
